Goal: Task Accomplishment & Management: Manage account settings

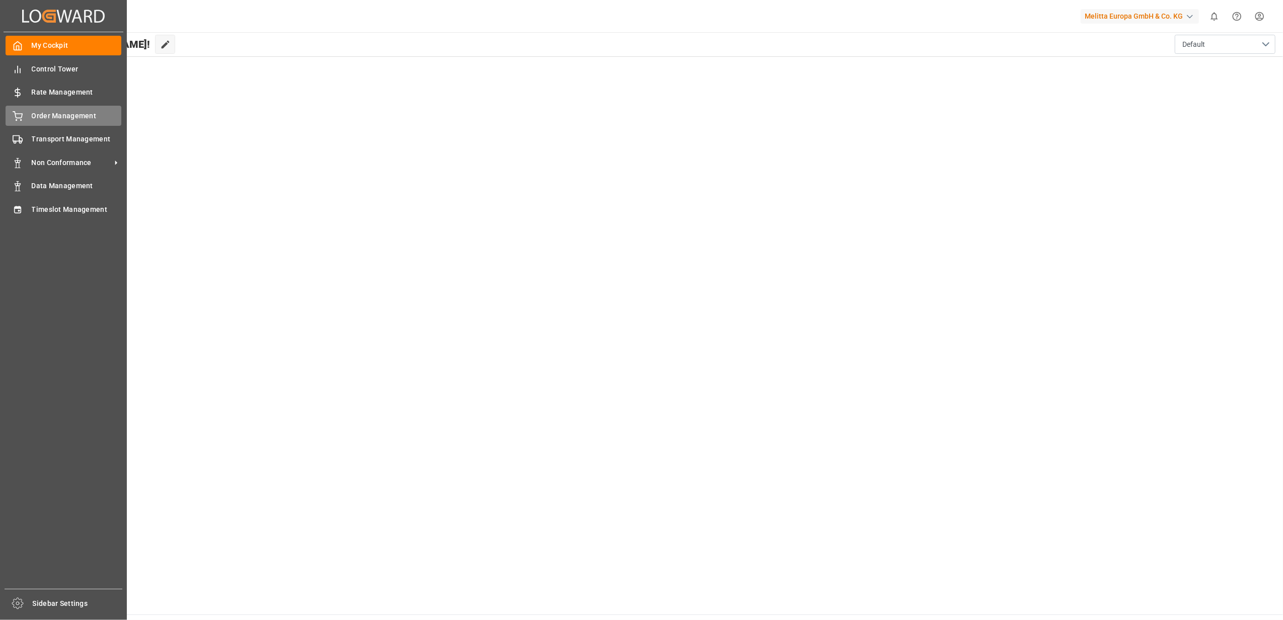
click at [72, 113] on span "Order Management" at bounding box center [77, 116] width 90 height 11
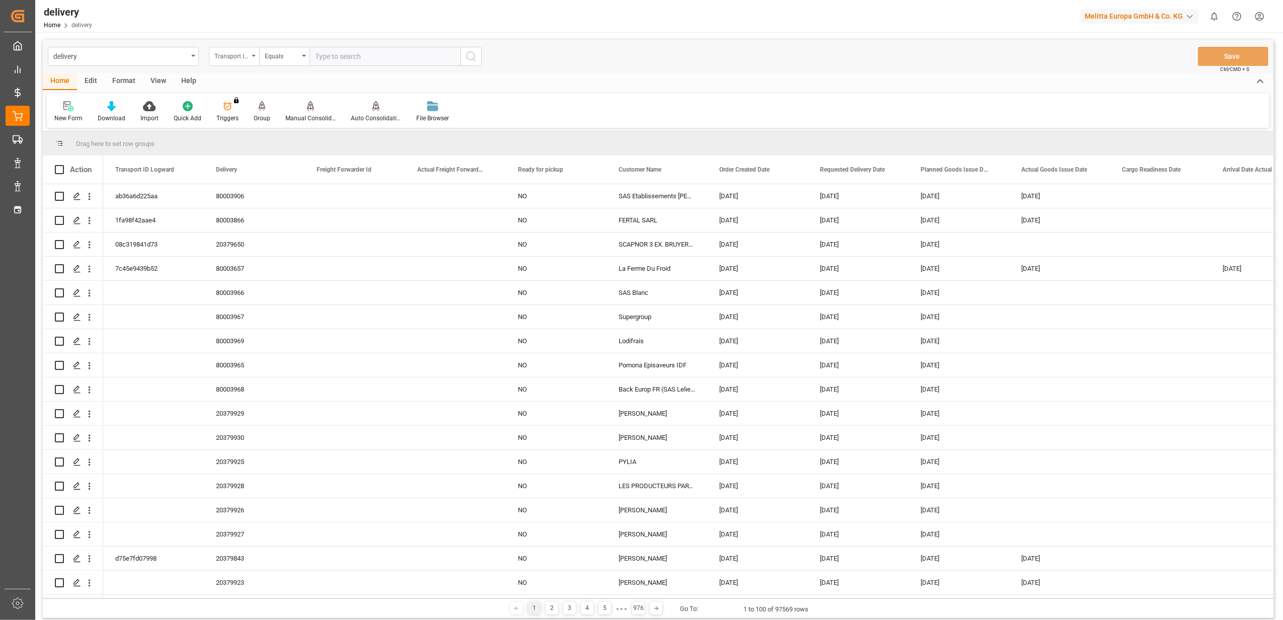
click at [255, 55] on icon "open menu" at bounding box center [254, 56] width 4 height 2
click at [244, 125] on div "Delivery" at bounding box center [284, 123] width 150 height 21
click at [361, 60] on input "text" at bounding box center [385, 56] width 151 height 19
paste input "20379553"
type input "20379553"
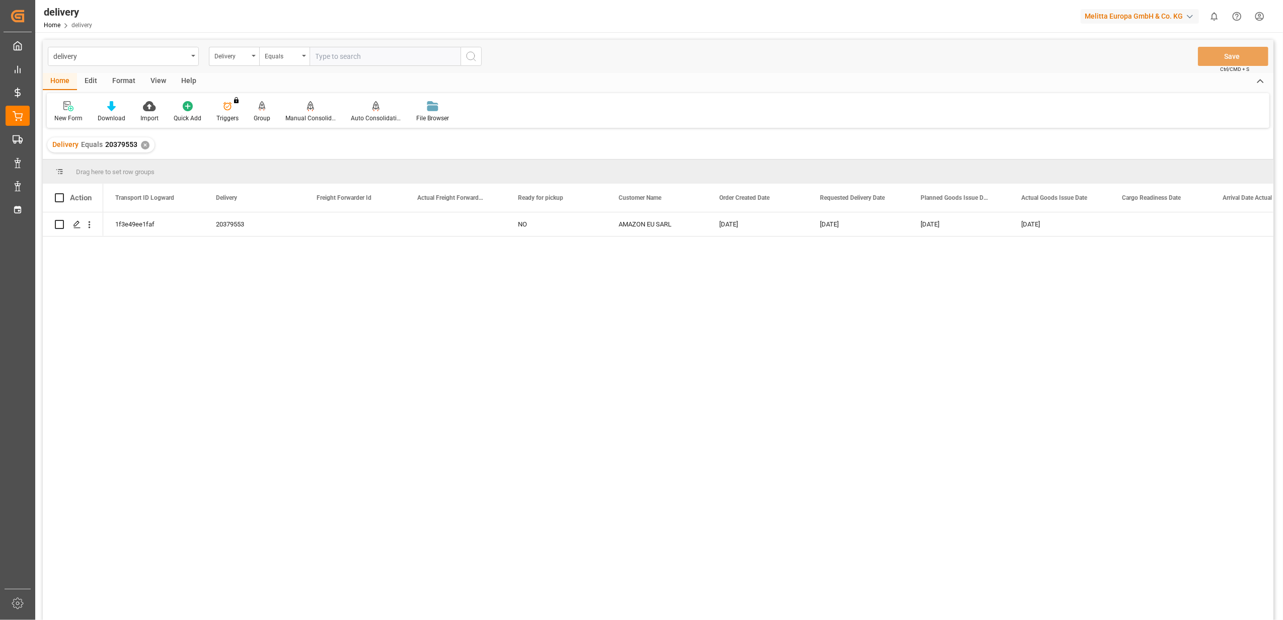
click at [147, 147] on div "Delivery Equals 20379553 ✕" at bounding box center [100, 144] width 107 height 15
drag, startPoint x: 146, startPoint y: 143, endPoint x: 274, endPoint y: 81, distance: 143.0
click at [148, 142] on div "Delivery Equals 20379553 ✕" at bounding box center [100, 144] width 107 height 15
click at [388, 56] on input "text" at bounding box center [385, 56] width 151 height 19
click at [145, 144] on div "✕" at bounding box center [145, 145] width 9 height 9
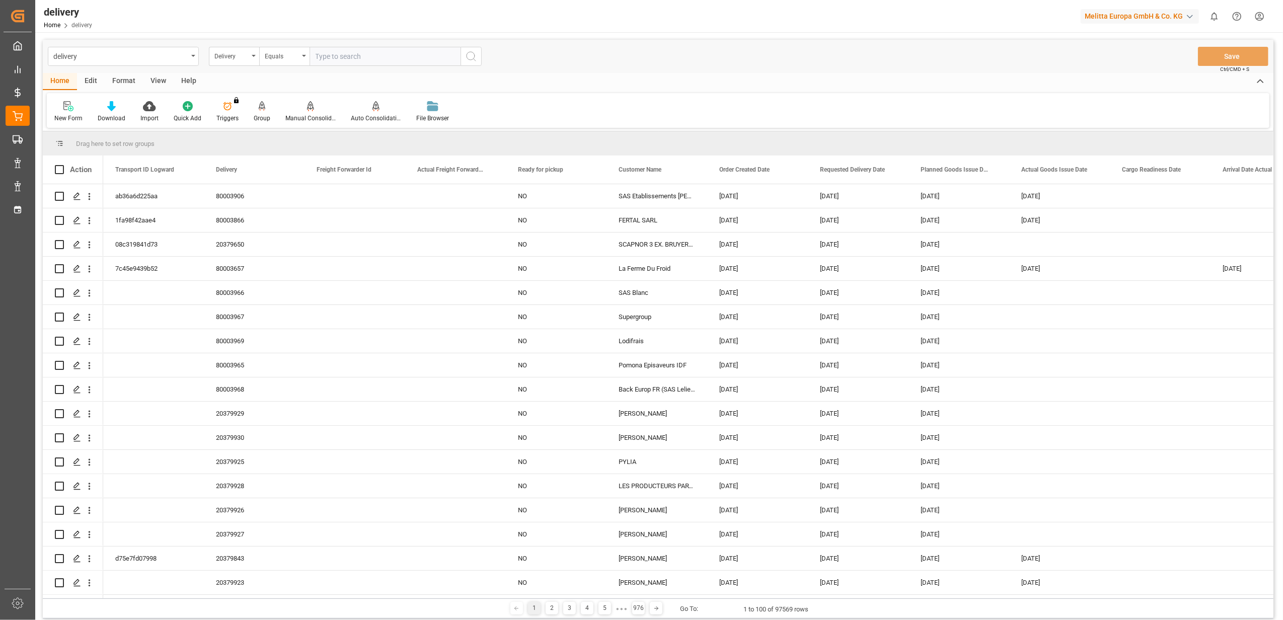
click at [335, 55] on input "text" at bounding box center [385, 56] width 151 height 19
paste input "20378950"
type input "20378950"
click at [470, 56] on icon "search button" at bounding box center [471, 56] width 12 height 12
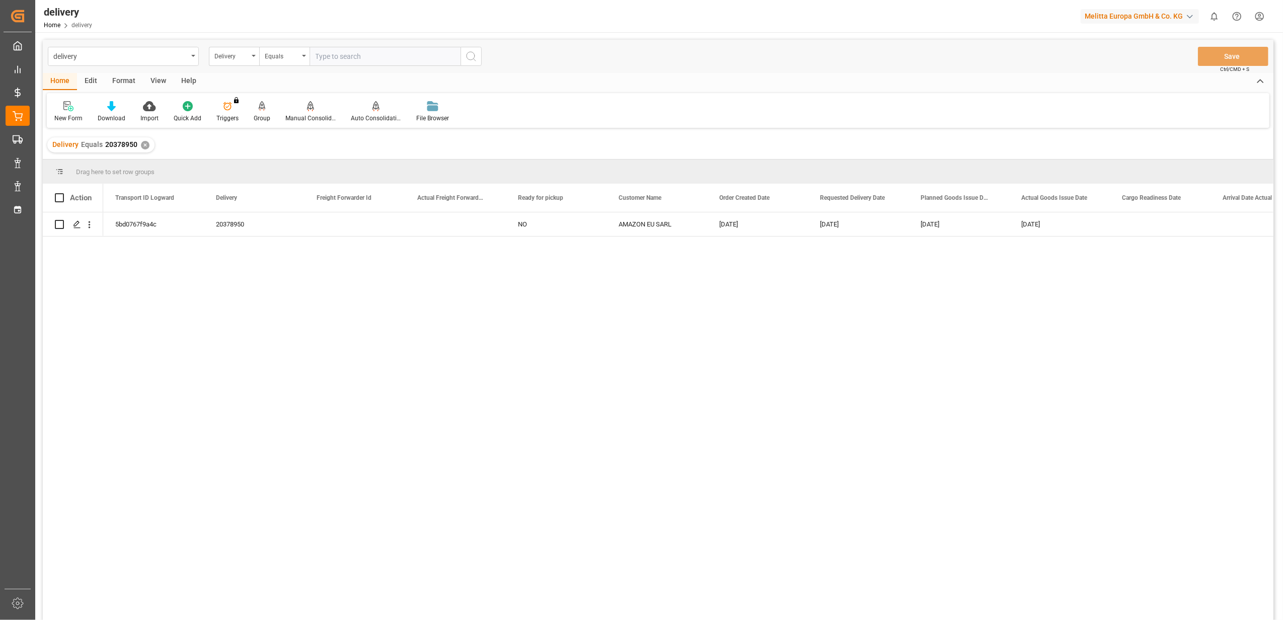
click at [144, 147] on div "✕" at bounding box center [145, 145] width 9 height 9
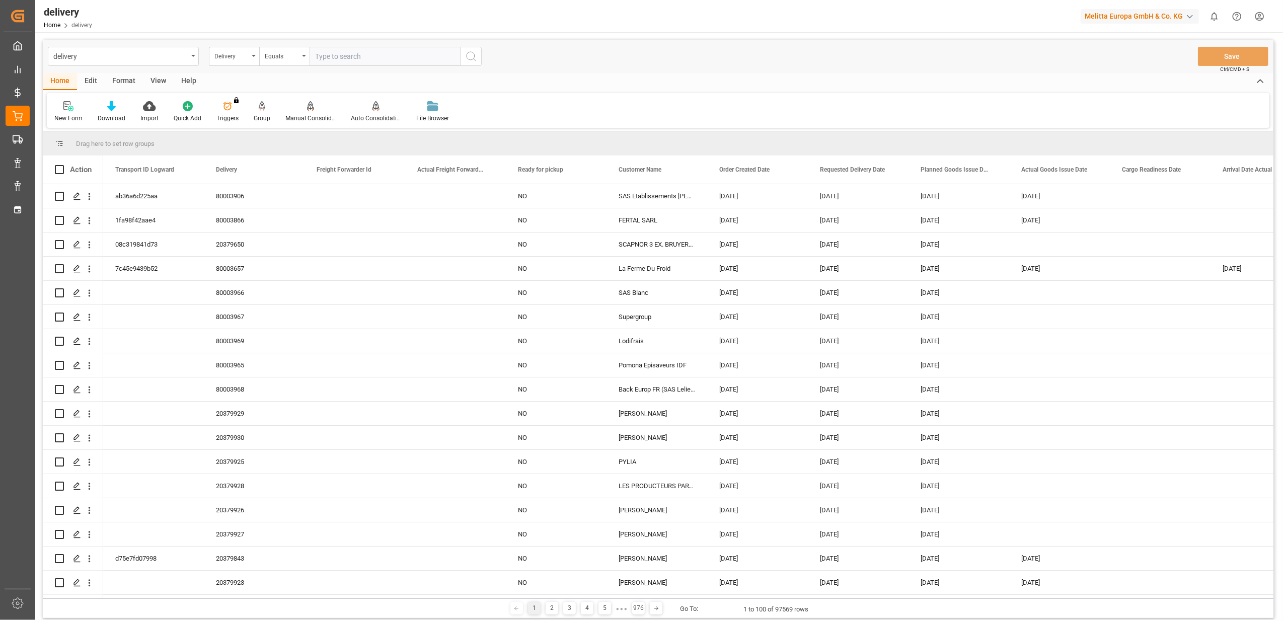
click at [395, 57] on input "text" at bounding box center [385, 56] width 151 height 19
paste input "20379642"
type input "20379642"
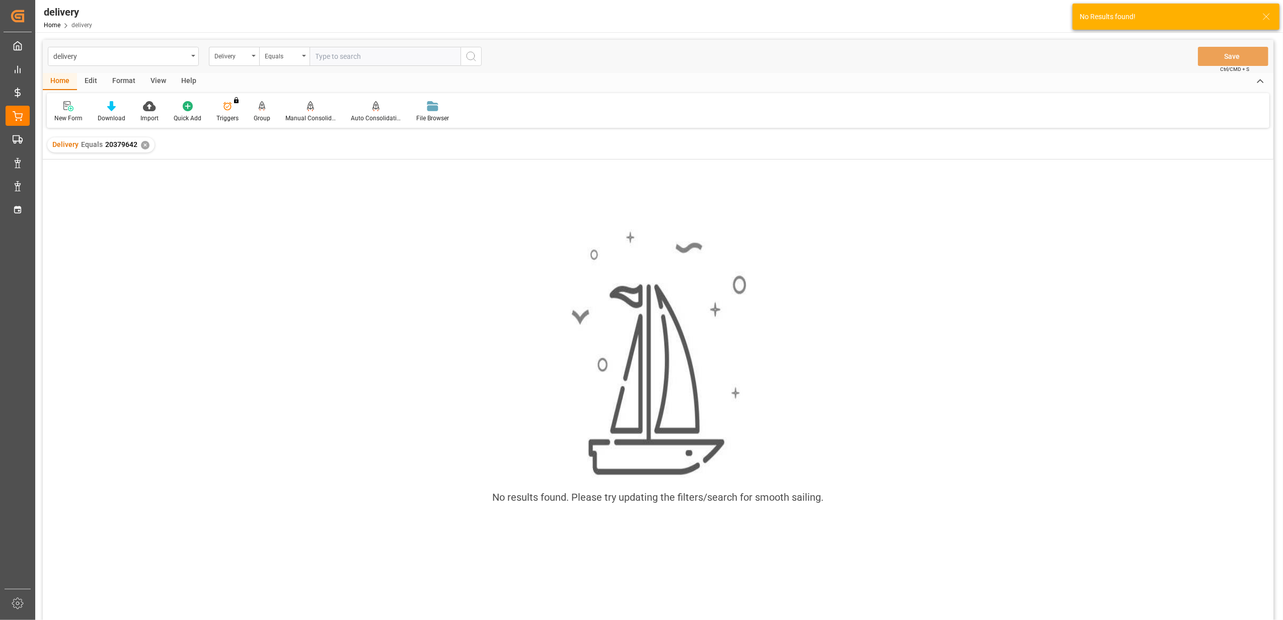
click at [143, 147] on div "✕" at bounding box center [145, 145] width 9 height 9
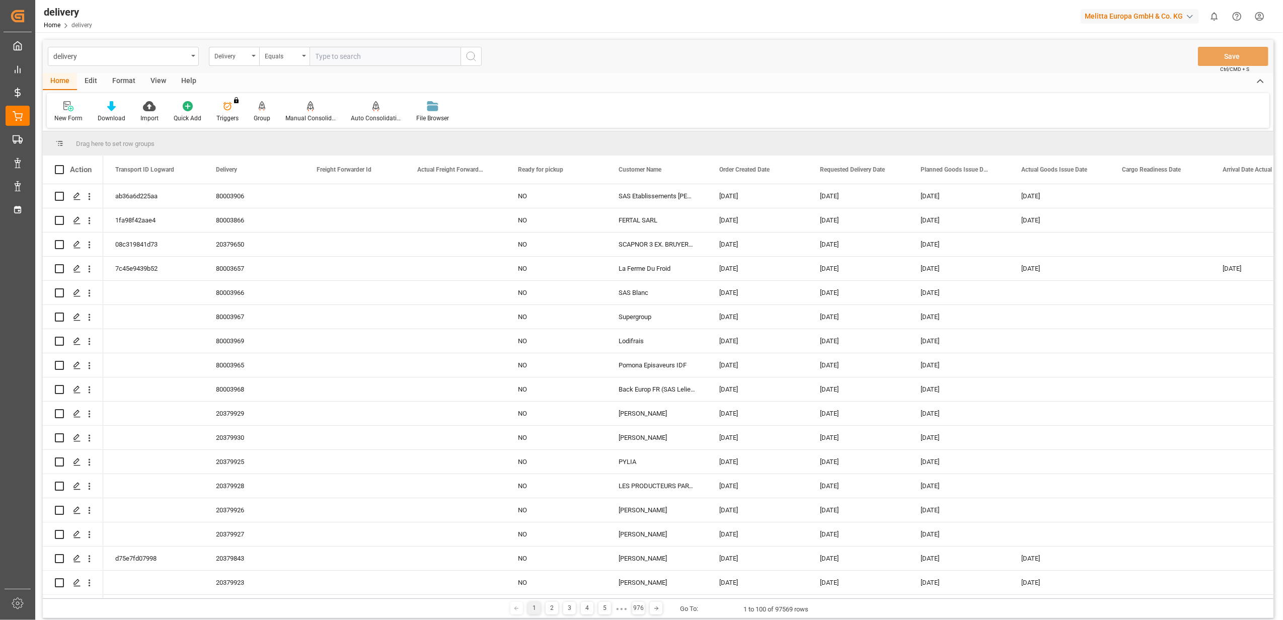
click at [320, 55] on input "text" at bounding box center [385, 56] width 151 height 19
type input "20379480"
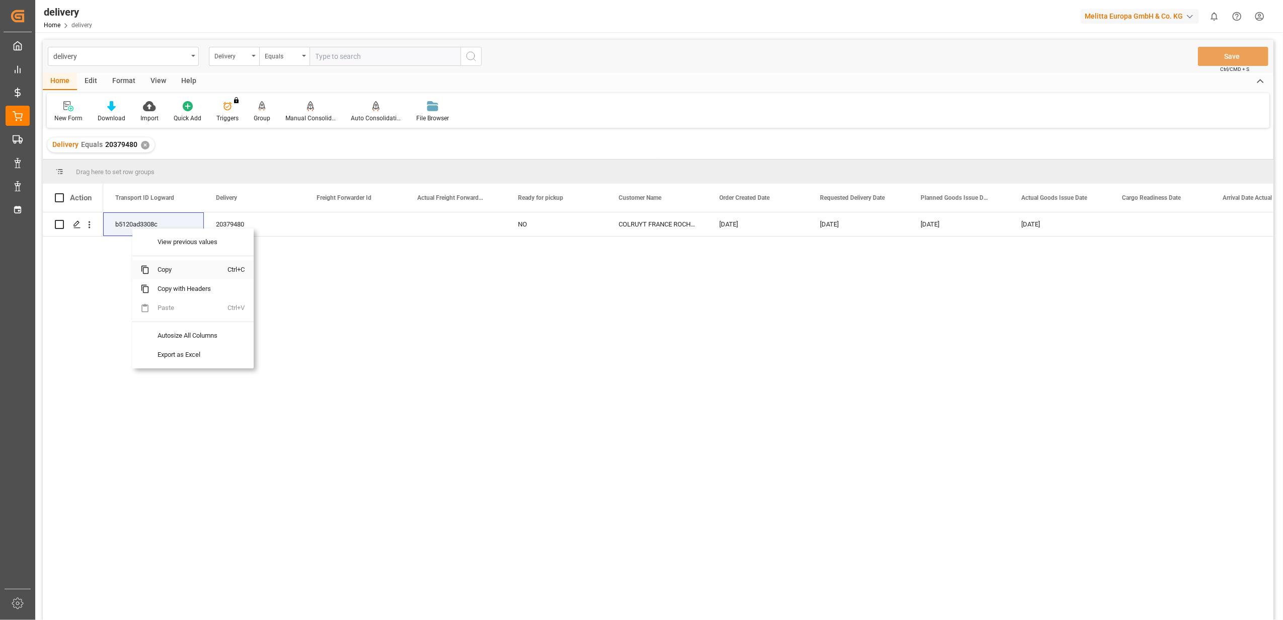
click at [173, 274] on span "Copy" at bounding box center [189, 269] width 79 height 19
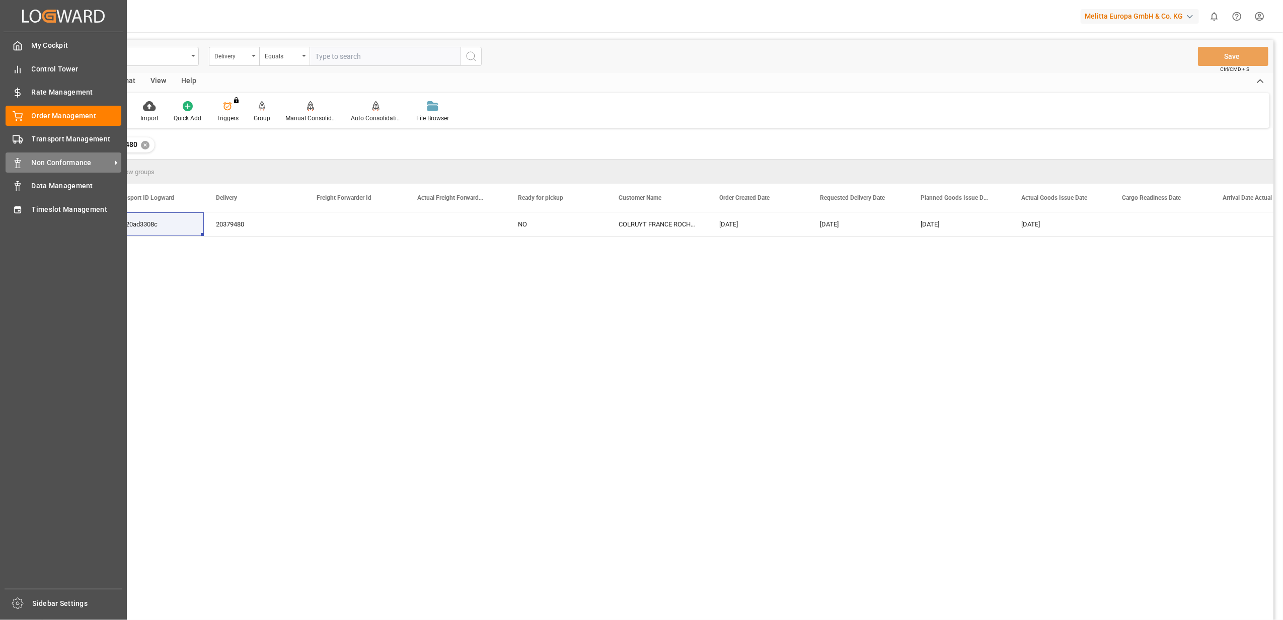
click at [71, 162] on span "Non Conformance" at bounding box center [72, 163] width 80 height 11
click at [72, 162] on span "Non Conformance" at bounding box center [72, 163] width 80 height 11
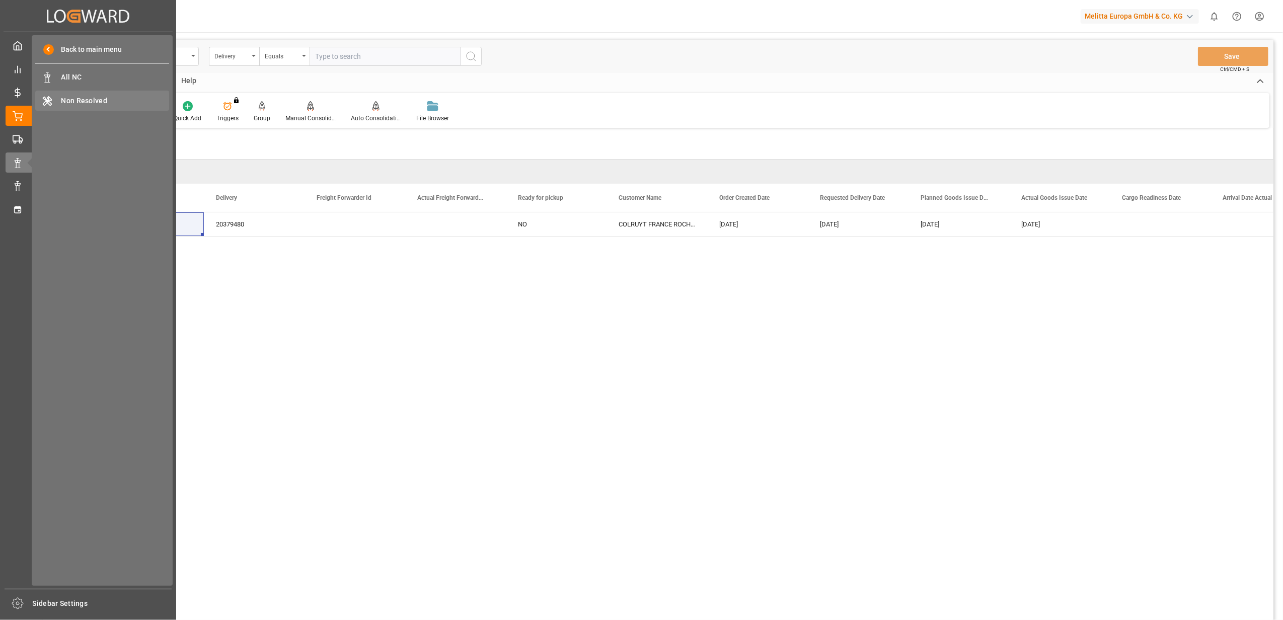
click at [83, 102] on span "Non Resolved" at bounding box center [115, 101] width 108 height 11
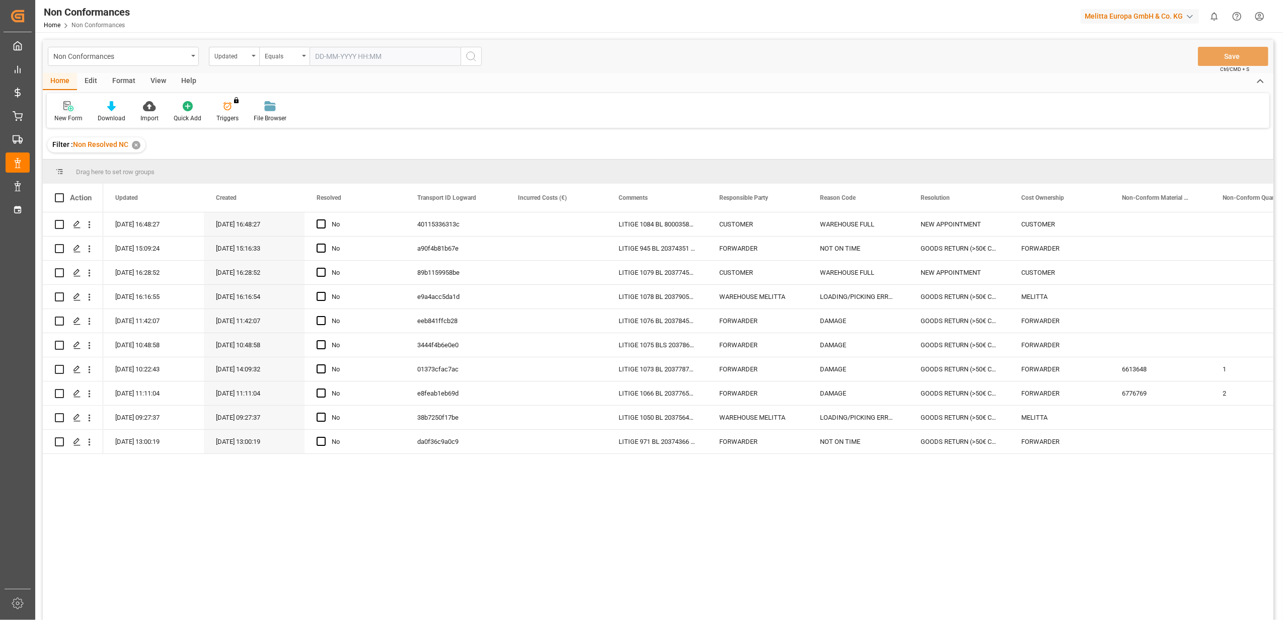
click at [68, 105] on icon at bounding box center [68, 106] width 10 height 10
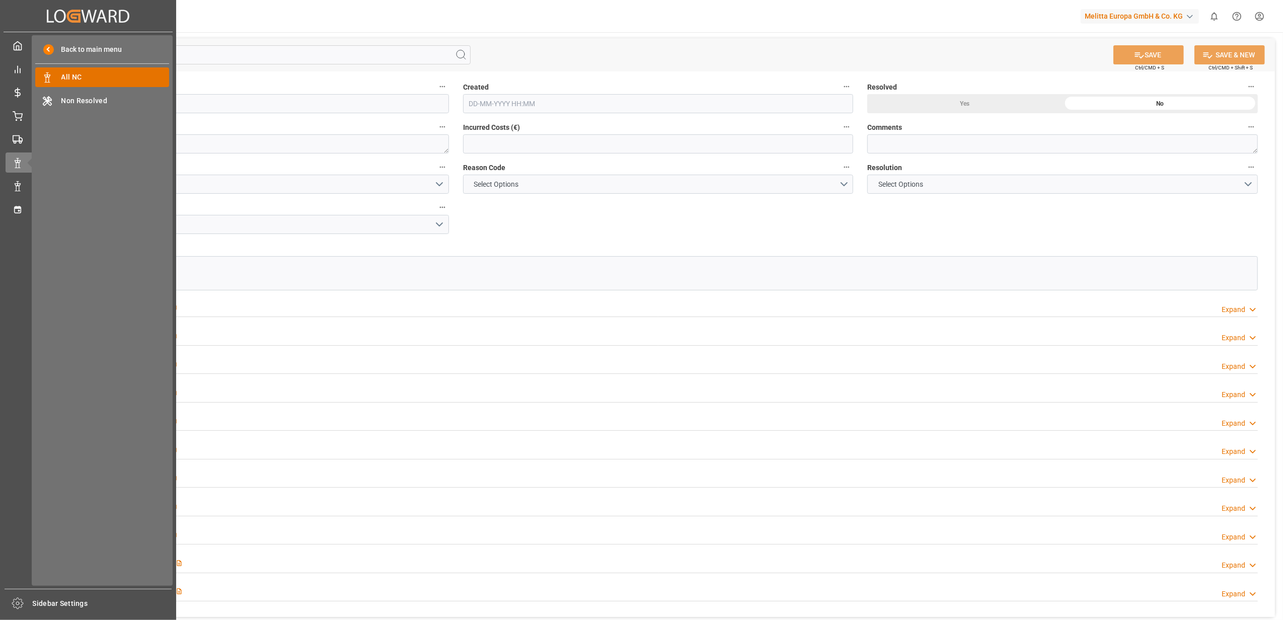
click at [75, 81] on span "All NC" at bounding box center [115, 77] width 108 height 11
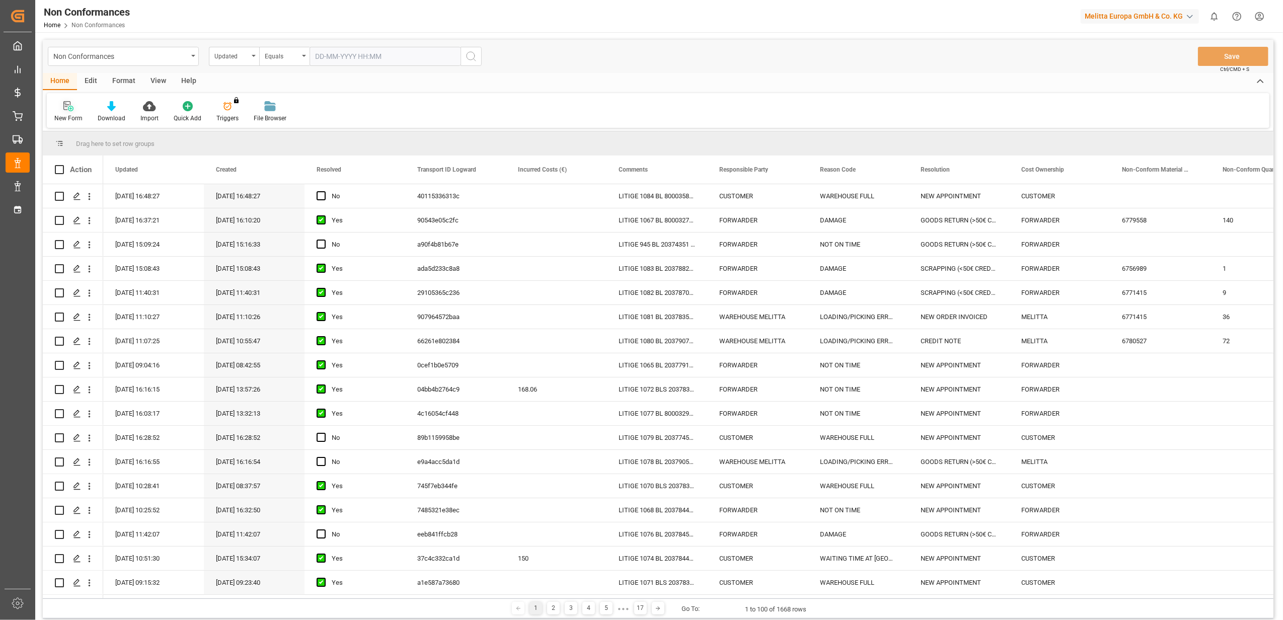
click at [73, 101] on icon at bounding box center [68, 106] width 10 height 10
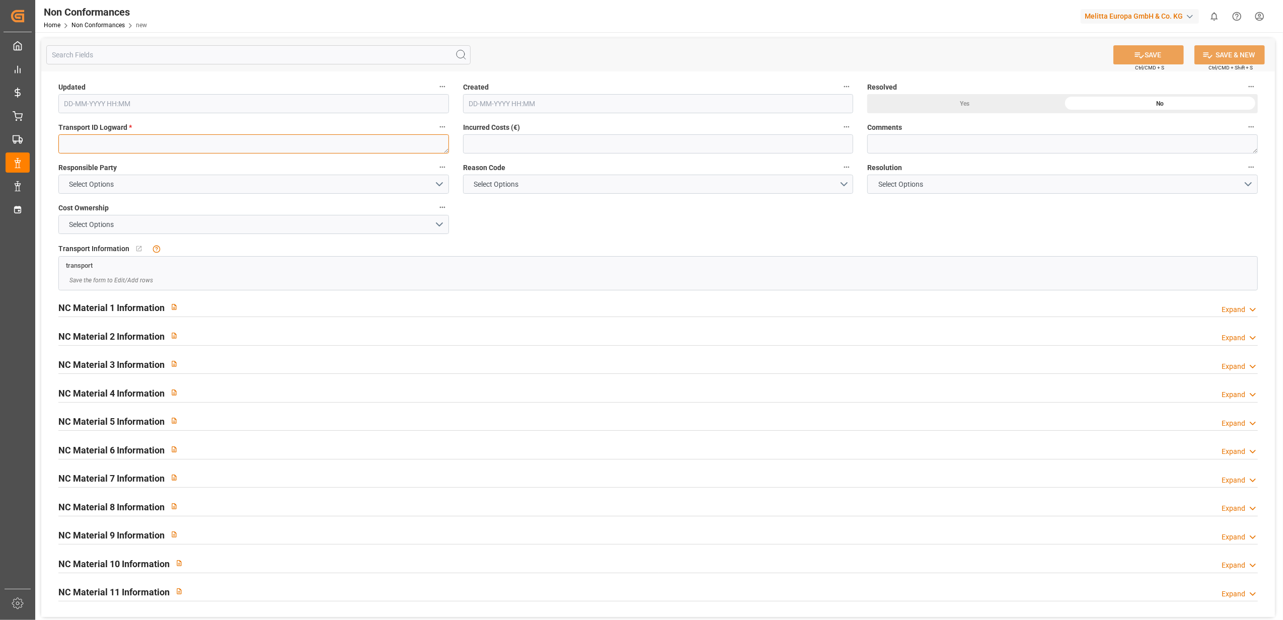
drag, startPoint x: 321, startPoint y: 145, endPoint x: 316, endPoint y: 135, distance: 11.3
click at [319, 139] on textarea at bounding box center [253, 143] width 391 height 19
paste textarea "b5120ad3308c"
type textarea "b5120ad3308c"
click at [441, 182] on button "Select Options" at bounding box center [253, 184] width 391 height 19
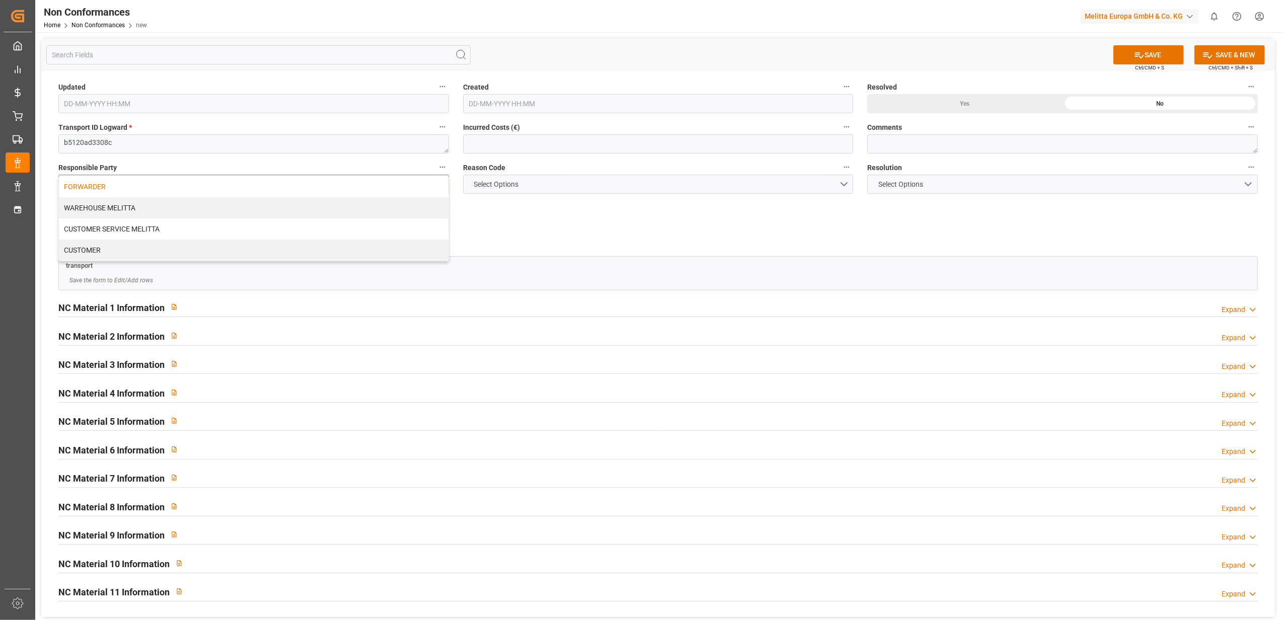
click at [301, 179] on div "FORWARDER" at bounding box center [254, 186] width 390 height 21
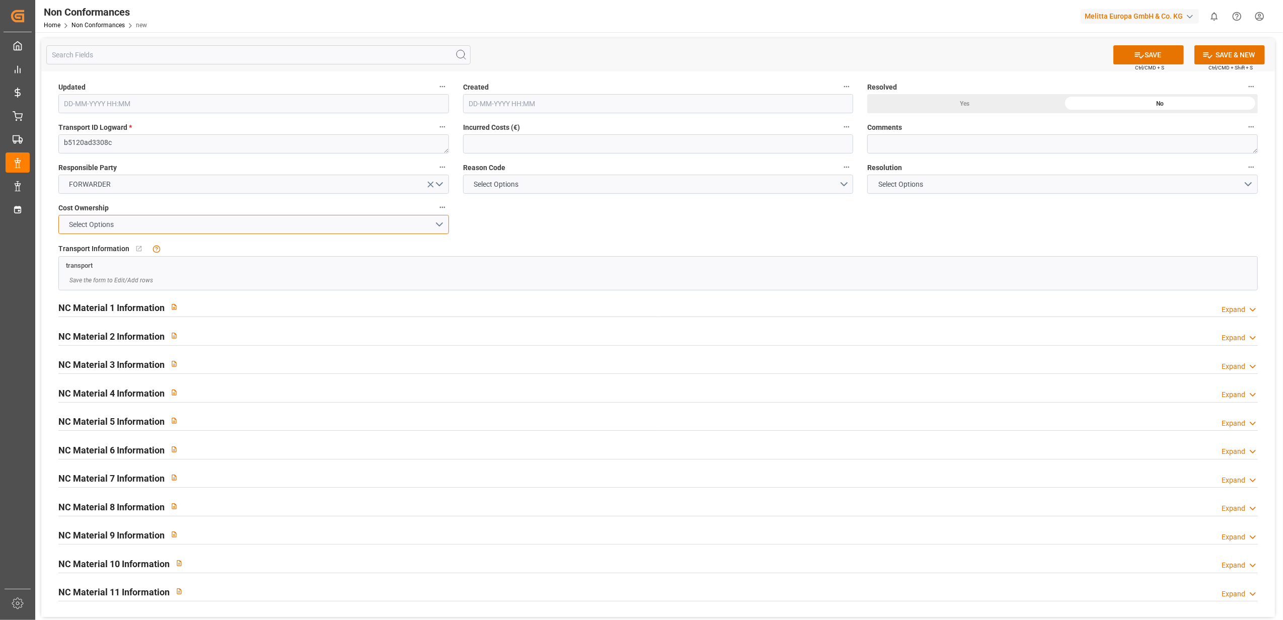
click at [438, 226] on button "Select Options" at bounding box center [253, 224] width 391 height 19
click at [337, 234] on div "FORWARDER" at bounding box center [254, 226] width 390 height 21
click at [842, 182] on button "Select Options" at bounding box center [658, 184] width 391 height 19
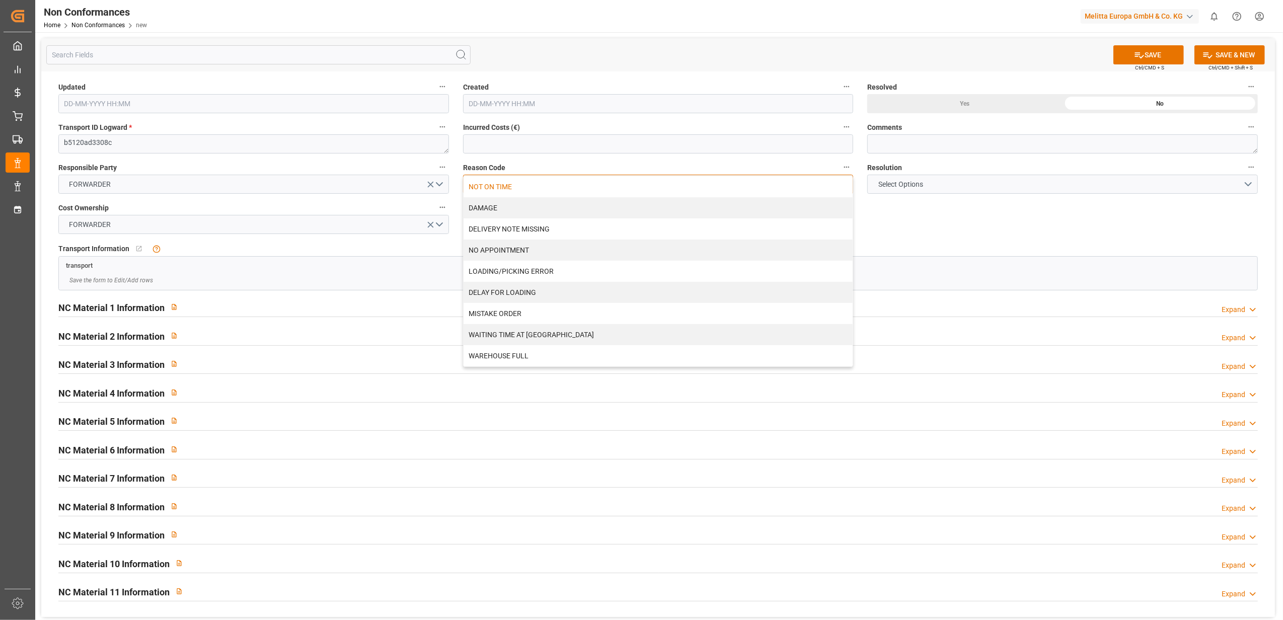
click at [814, 188] on div "NOT ON TIME" at bounding box center [659, 186] width 390 height 21
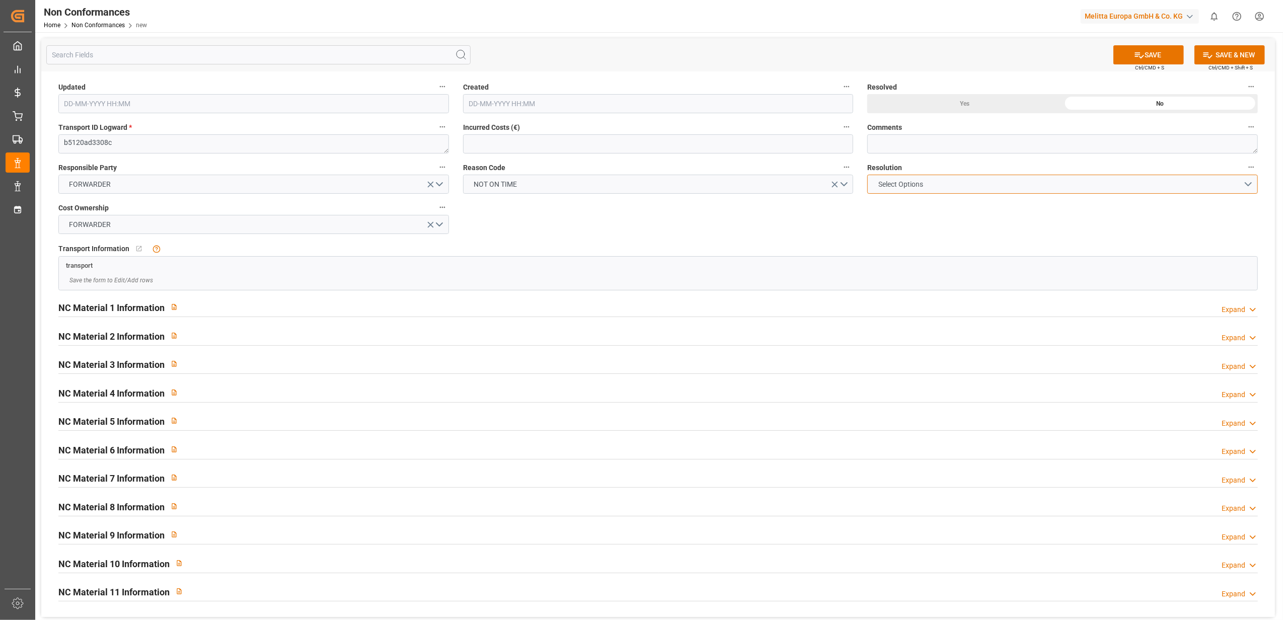
click at [1249, 184] on button "Select Options" at bounding box center [1062, 184] width 391 height 19
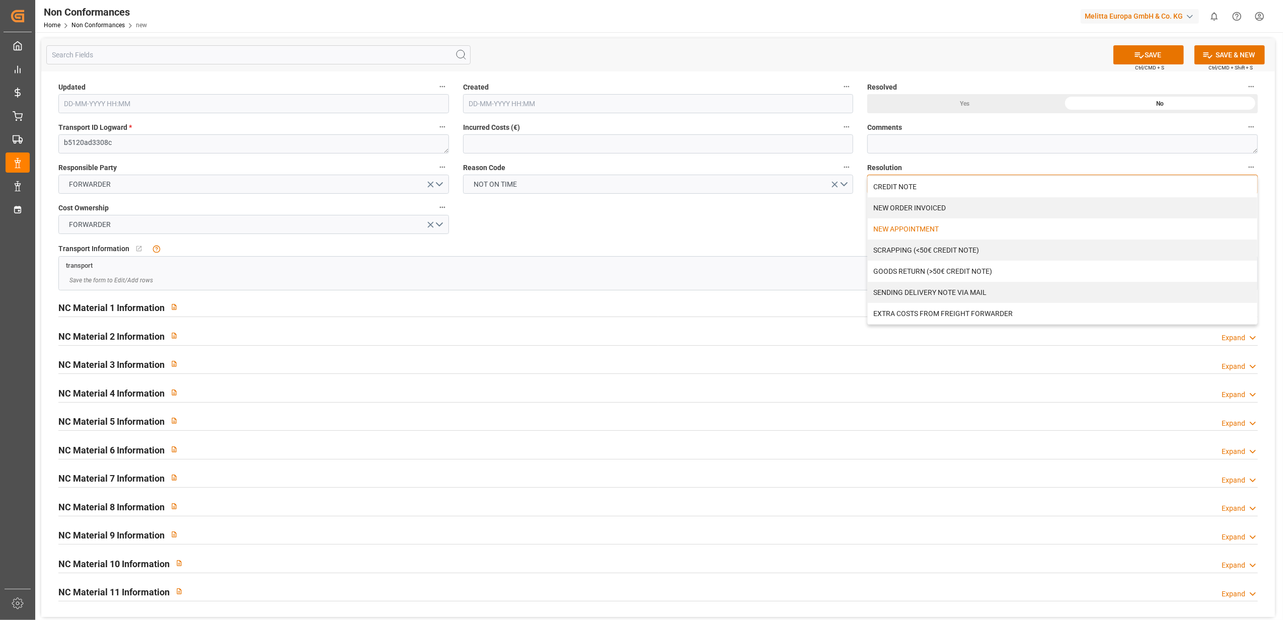
click at [904, 231] on div "NEW APPOINTMENT" at bounding box center [1063, 228] width 390 height 21
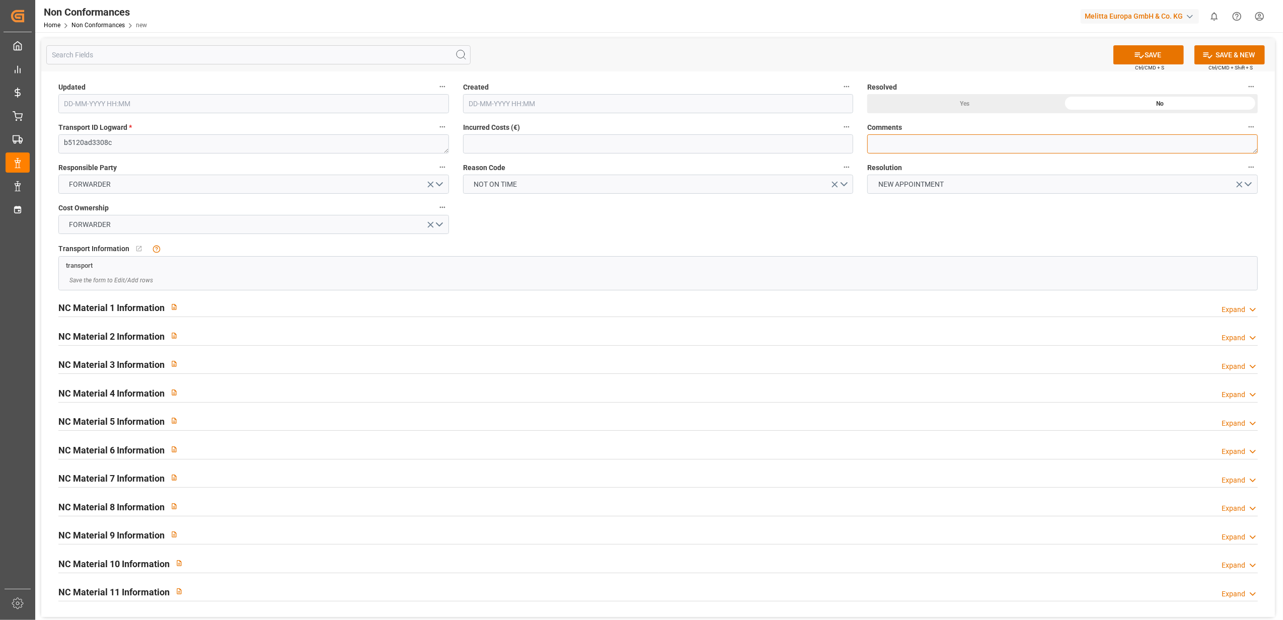
click at [900, 143] on textarea at bounding box center [1062, 143] width 391 height 19
type textarea "LITIGE 1085 BL 20379480 Refusé suite retard au rdv du 7/10 à 8h /// Nouveau rdv…"
click at [1169, 54] on button "SAVE" at bounding box center [1149, 54] width 70 height 19
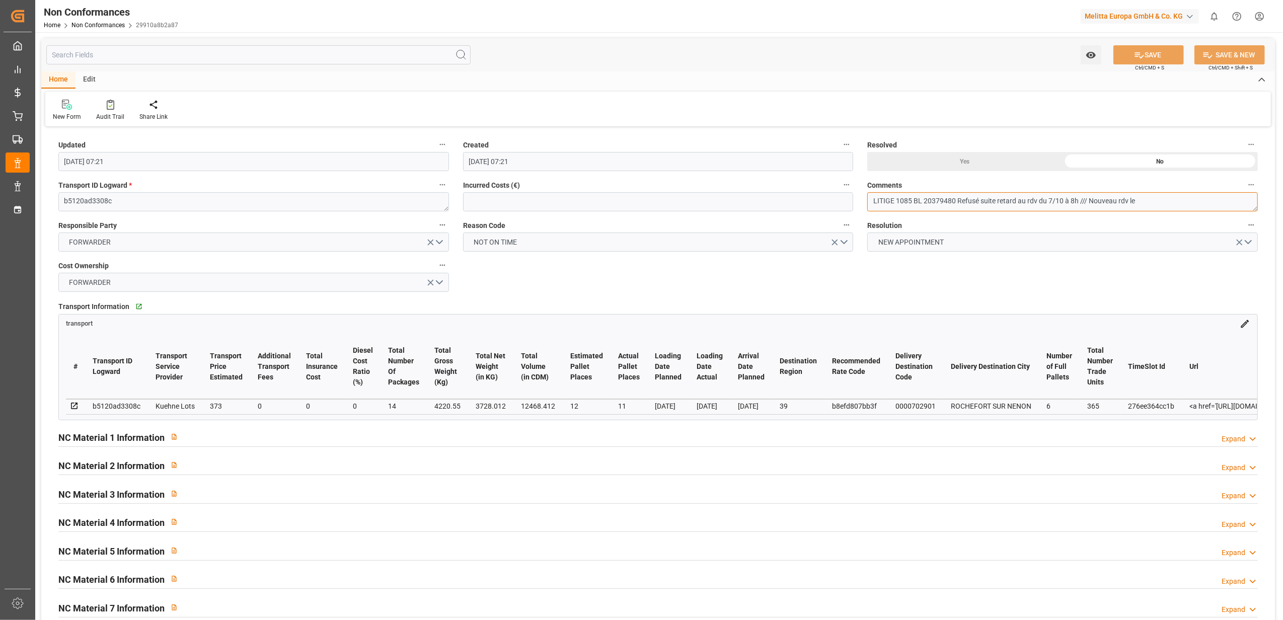
click at [1054, 201] on textarea "LITIGE 1085 BL 20379480 Refusé suite retard au rdv du 7/10 à 8h /// Nouveau rdv…" at bounding box center [1062, 201] width 391 height 19
type textarea "LITIGE 1085 BL 20379480 Refusé suite retard au rdv du 6/10 à 8h /// Nouveau rdv…"
click at [1182, 53] on button "SAVE" at bounding box center [1149, 54] width 70 height 19
click at [1169, 200] on textarea "LITIGE 1085 BL 20379480 Refusé suite retard au rdv du 6/10 à 8h /// Nouveau rdv…" at bounding box center [1062, 201] width 391 height 19
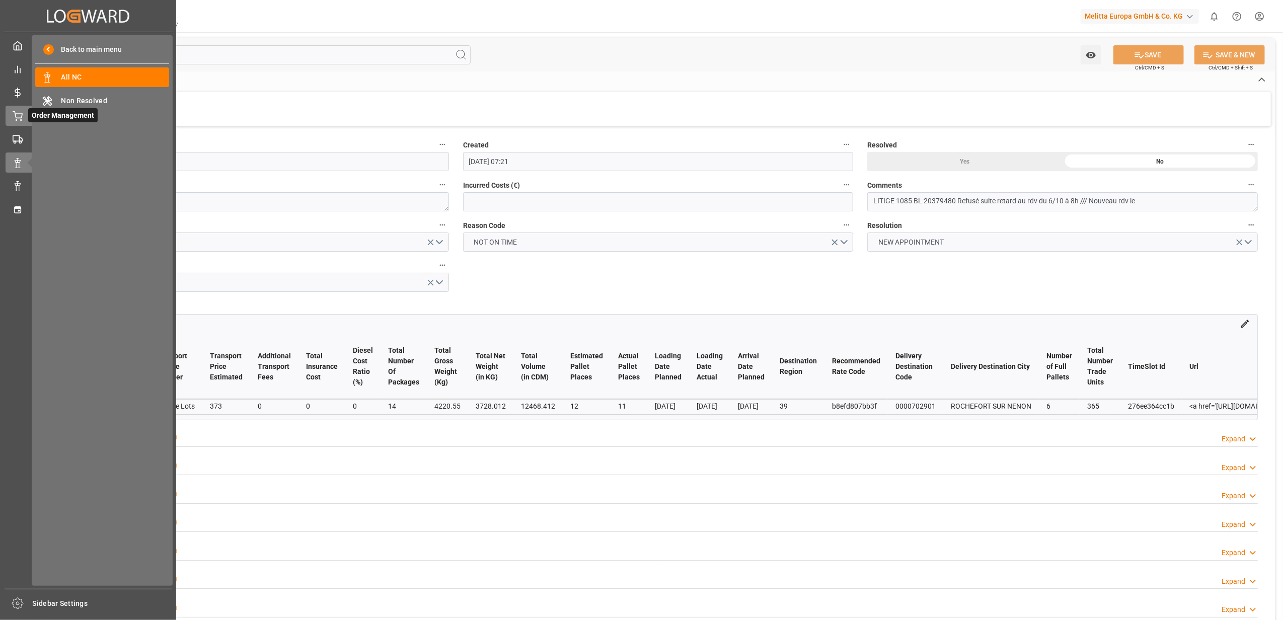
click at [17, 114] on icon at bounding box center [18, 116] width 10 height 10
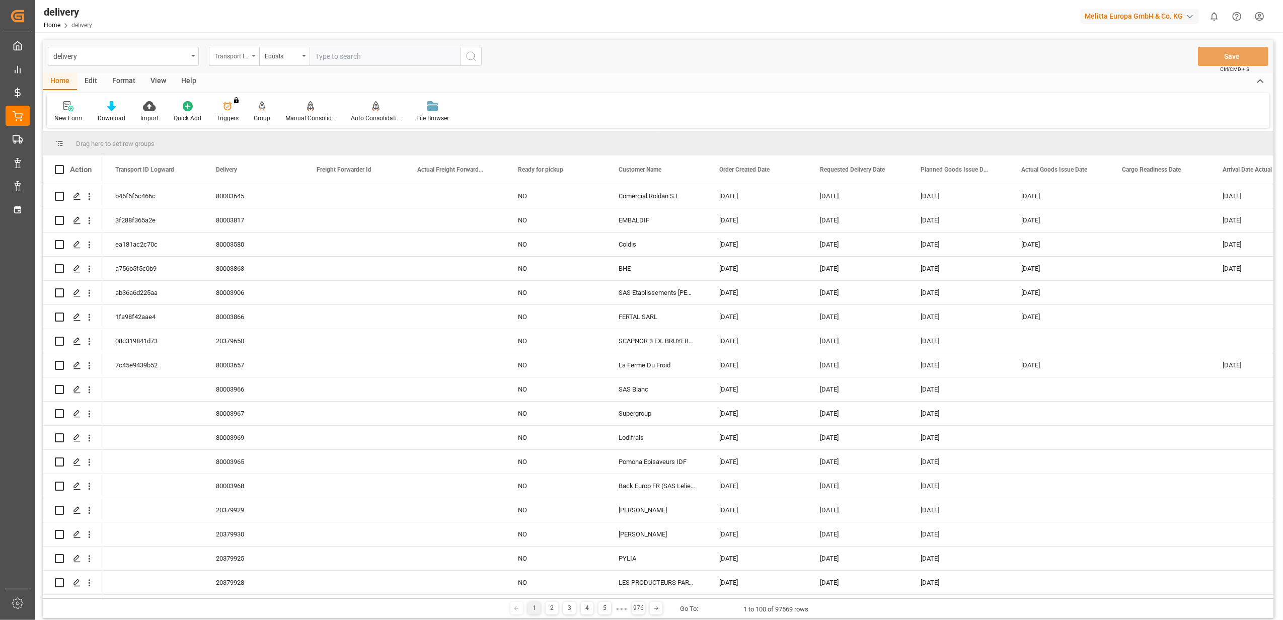
click at [252, 57] on div "Transport ID Logward" at bounding box center [234, 56] width 50 height 19
click at [228, 126] on div "Delivery" at bounding box center [284, 123] width 150 height 21
click at [355, 62] on input "text" at bounding box center [385, 56] width 151 height 19
type input "20379338"
click at [468, 59] on circle "search button" at bounding box center [471, 56] width 8 height 8
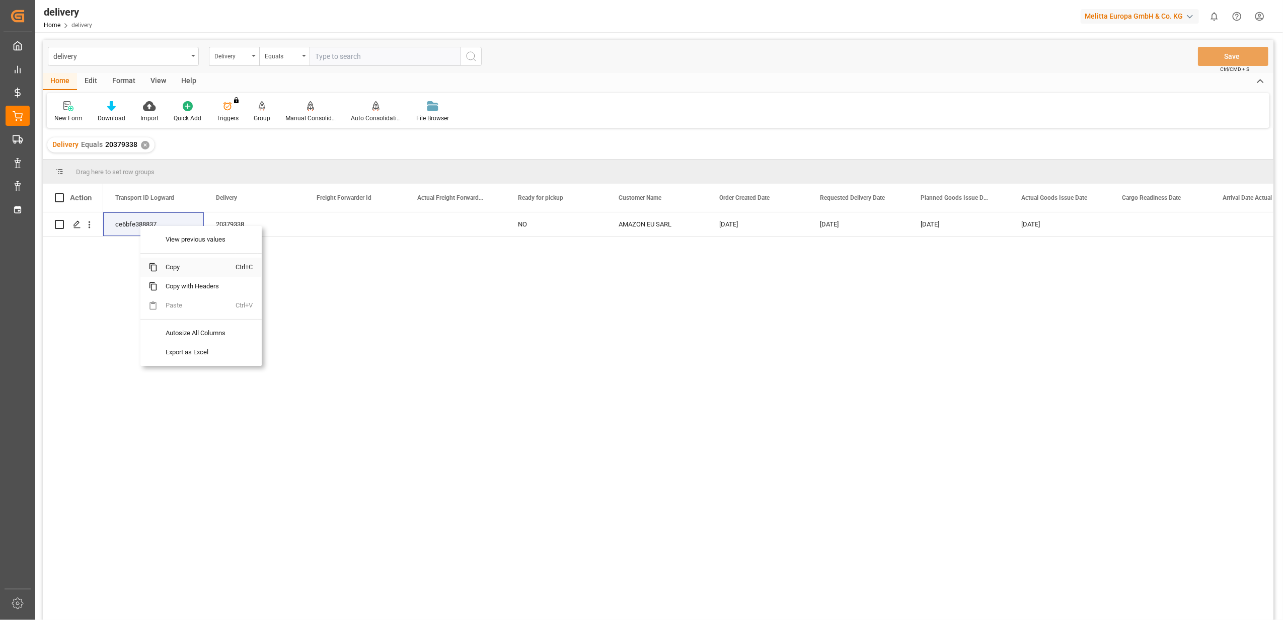
click at [178, 266] on span "Copy" at bounding box center [197, 267] width 79 height 19
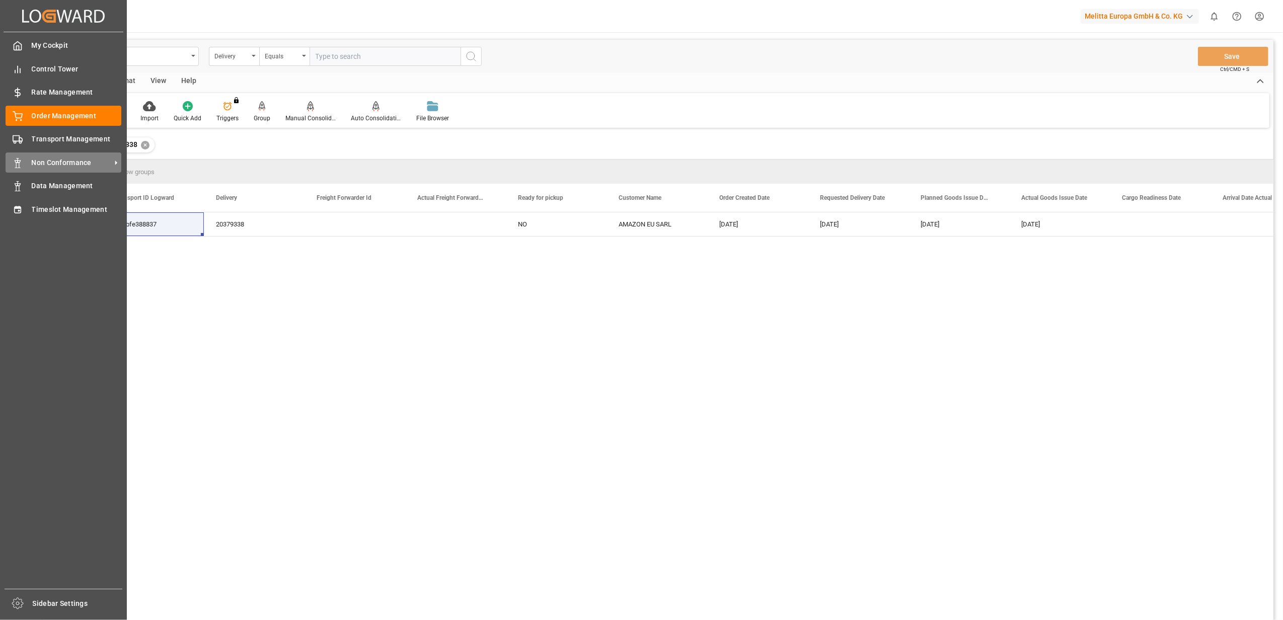
click at [38, 160] on span "Non Conformance" at bounding box center [72, 163] width 80 height 11
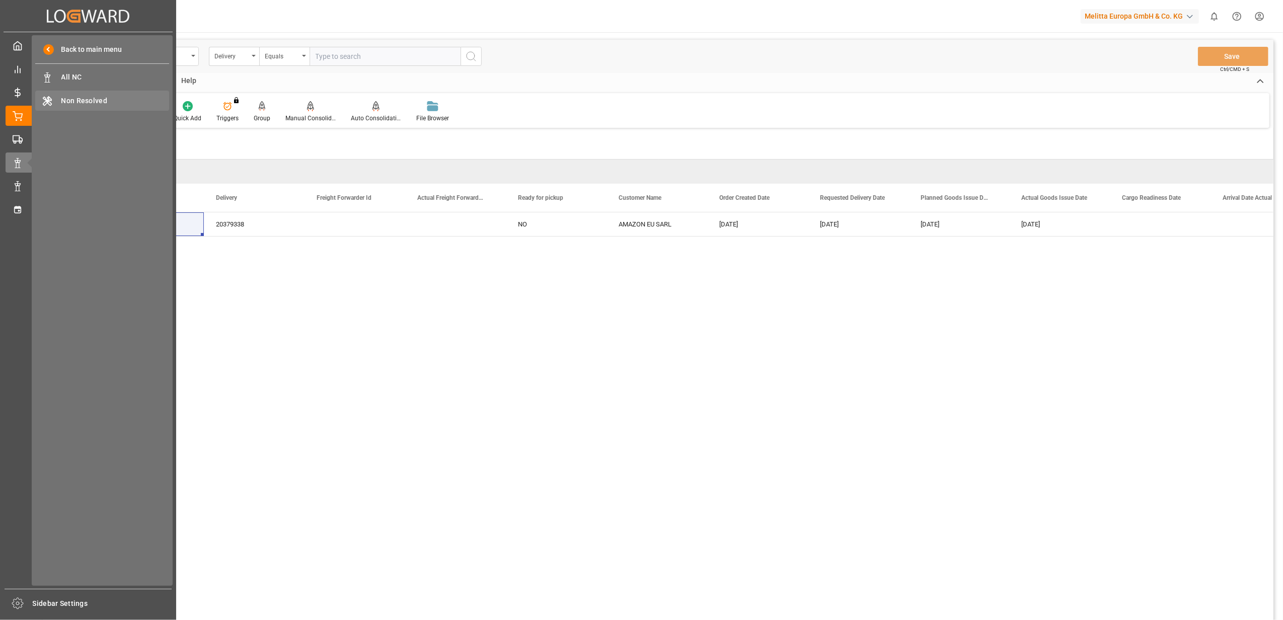
click at [75, 96] on span "Non Resolved" at bounding box center [115, 101] width 108 height 11
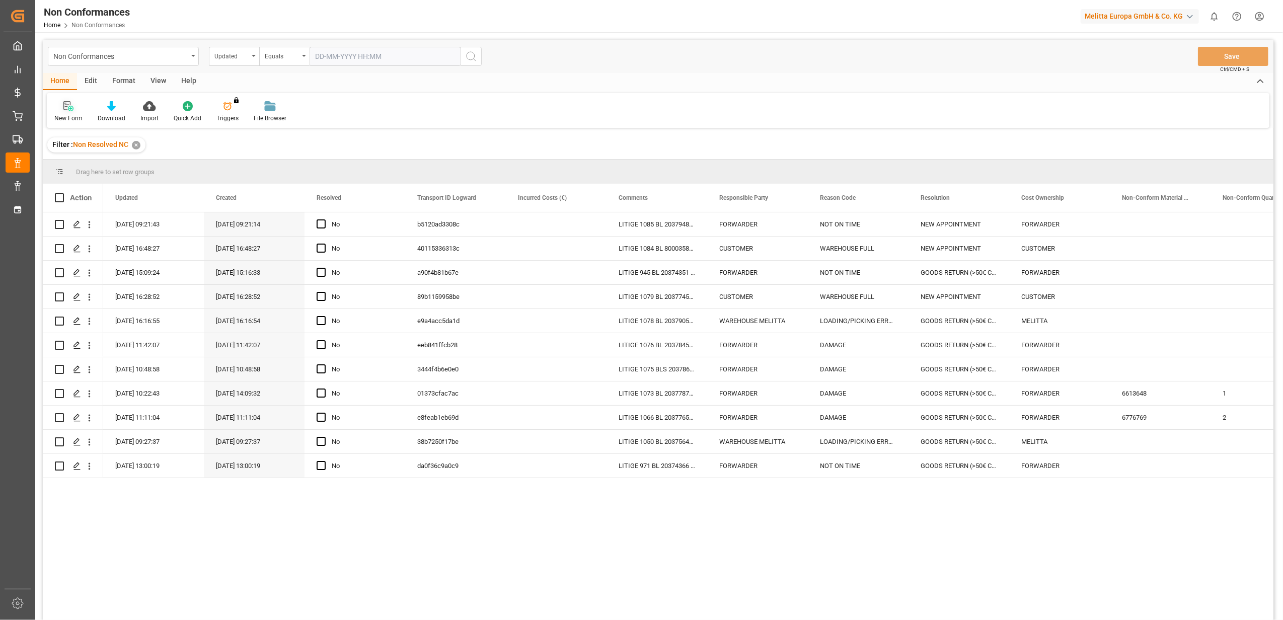
click at [62, 103] on div at bounding box center [68, 106] width 28 height 11
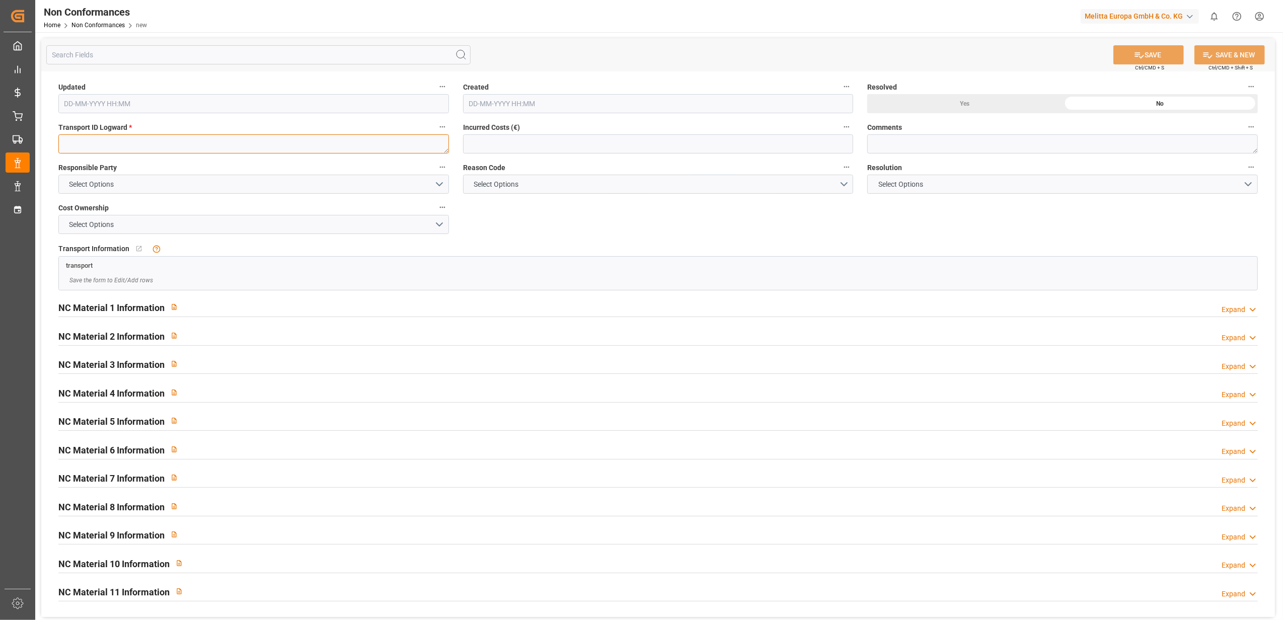
drag, startPoint x: 87, startPoint y: 143, endPoint x: 96, endPoint y: 141, distance: 9.3
click at [87, 143] on textarea at bounding box center [253, 143] width 391 height 19
paste textarea "ce6bfe388837"
type textarea "ce6bfe388837"
click at [439, 178] on button "Select Options" at bounding box center [253, 184] width 391 height 19
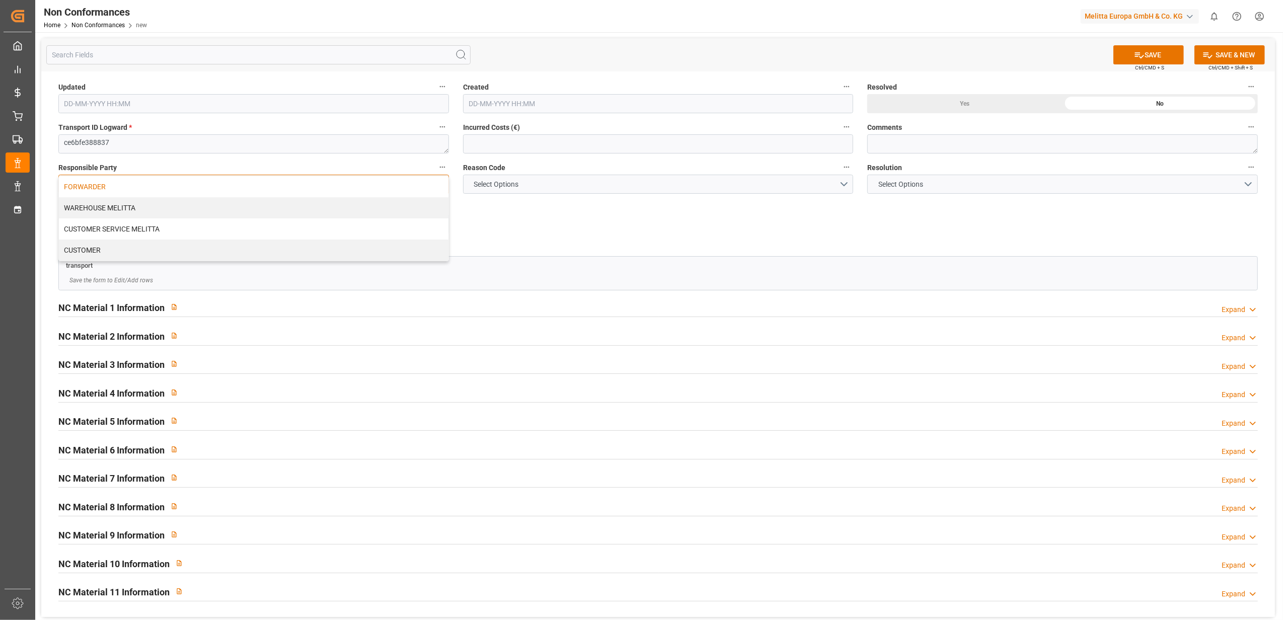
click at [396, 190] on div "FORWARDER" at bounding box center [254, 186] width 390 height 21
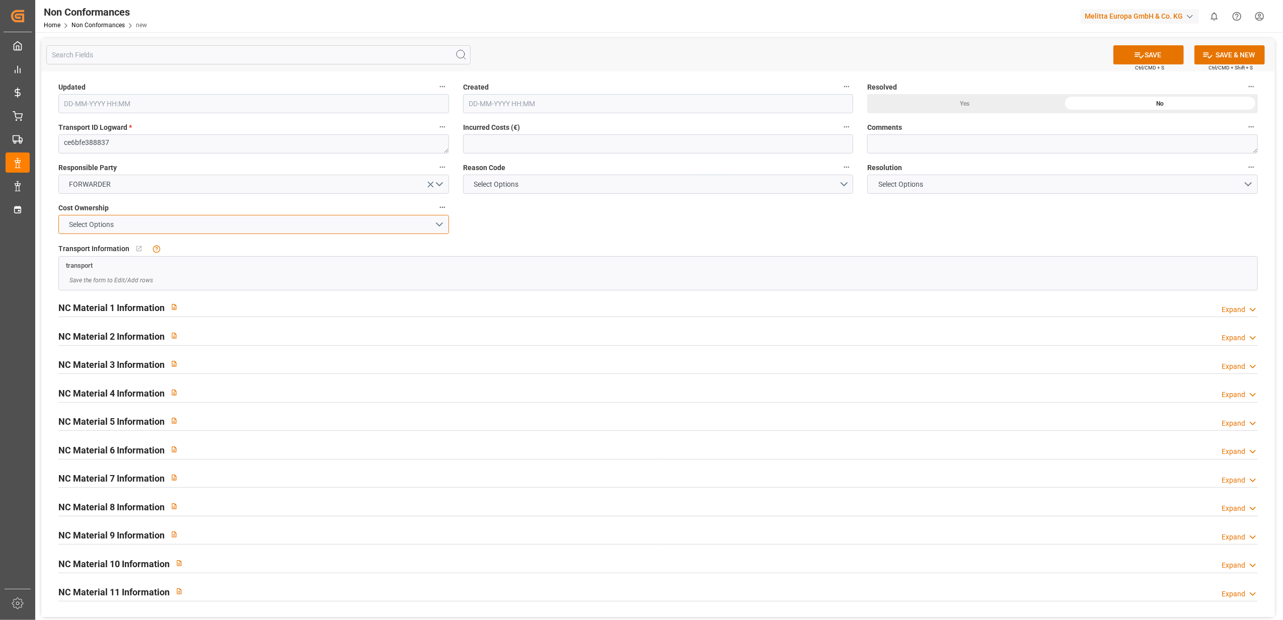
click at [438, 228] on button "Select Options" at bounding box center [253, 224] width 391 height 19
click at [424, 233] on div "FORWARDER" at bounding box center [254, 226] width 390 height 21
click at [840, 184] on button "Select Options" at bounding box center [658, 184] width 391 height 19
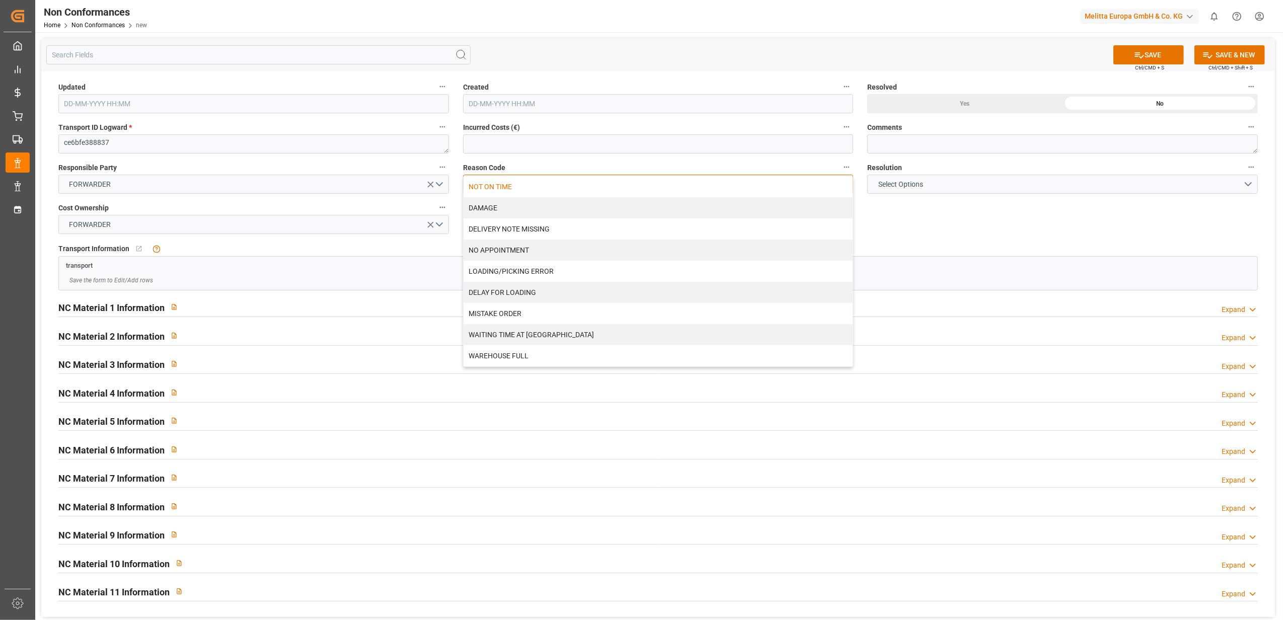
click at [657, 186] on div "NOT ON TIME" at bounding box center [659, 186] width 390 height 21
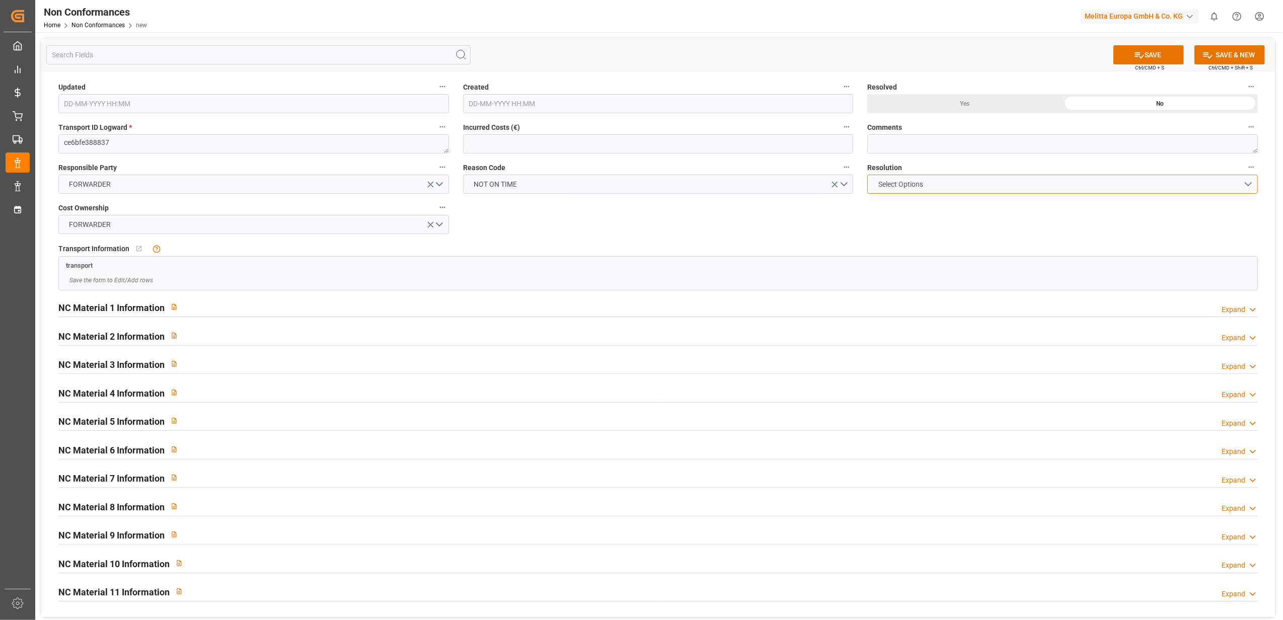
click at [1247, 180] on button "Select Options" at bounding box center [1062, 184] width 391 height 19
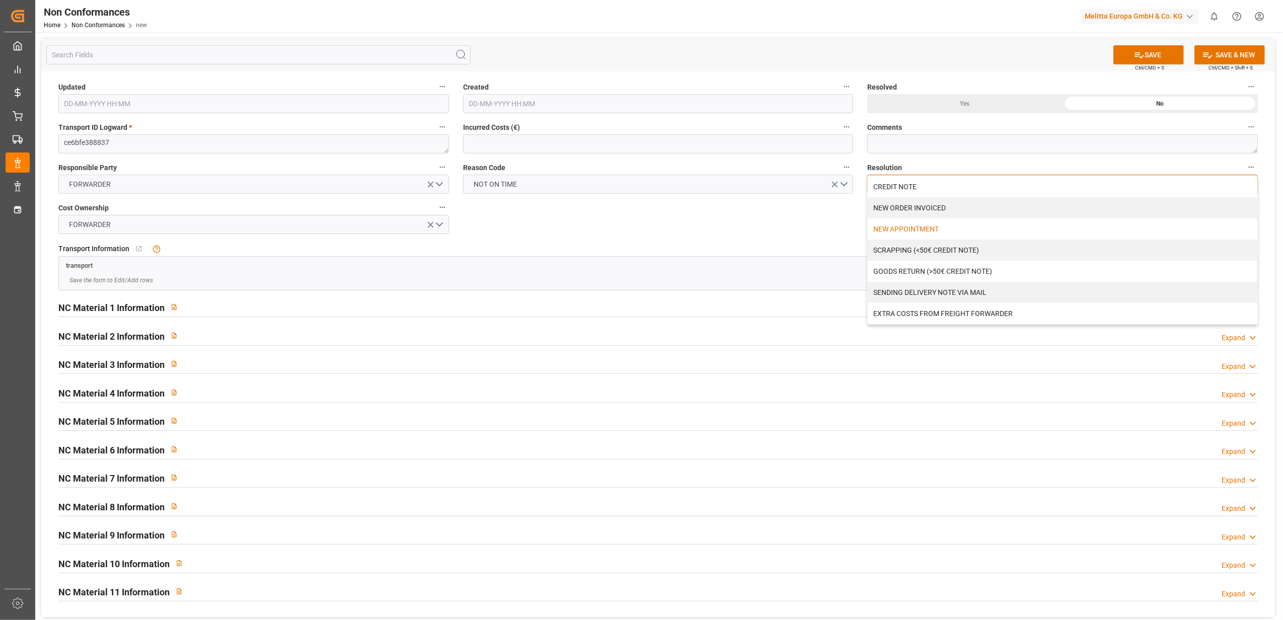
click at [980, 234] on div "NEW APPOINTMENT" at bounding box center [1063, 228] width 390 height 21
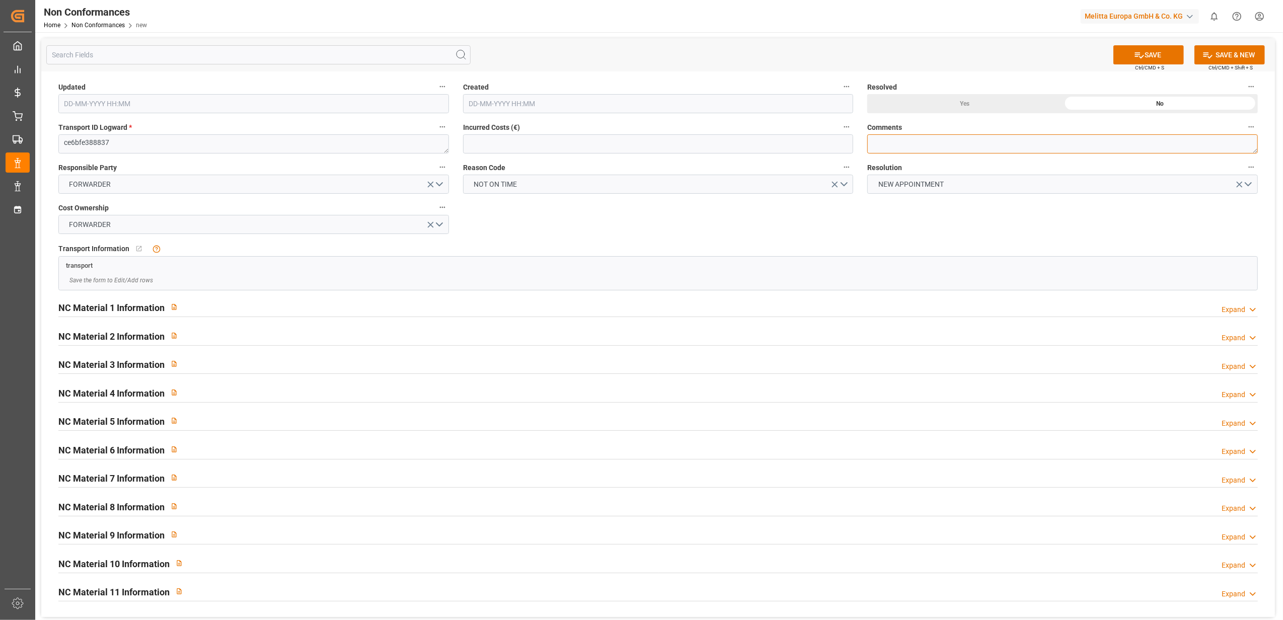
click at [933, 143] on textarea at bounding box center [1062, 143] width 391 height 19
type textarea "LITIGE 1086 BLS 20379338 20379339 20379340 20379341 Refusé au rdv du 6/10 arriv…"
click at [1161, 55] on button "SAVE" at bounding box center [1149, 54] width 70 height 19
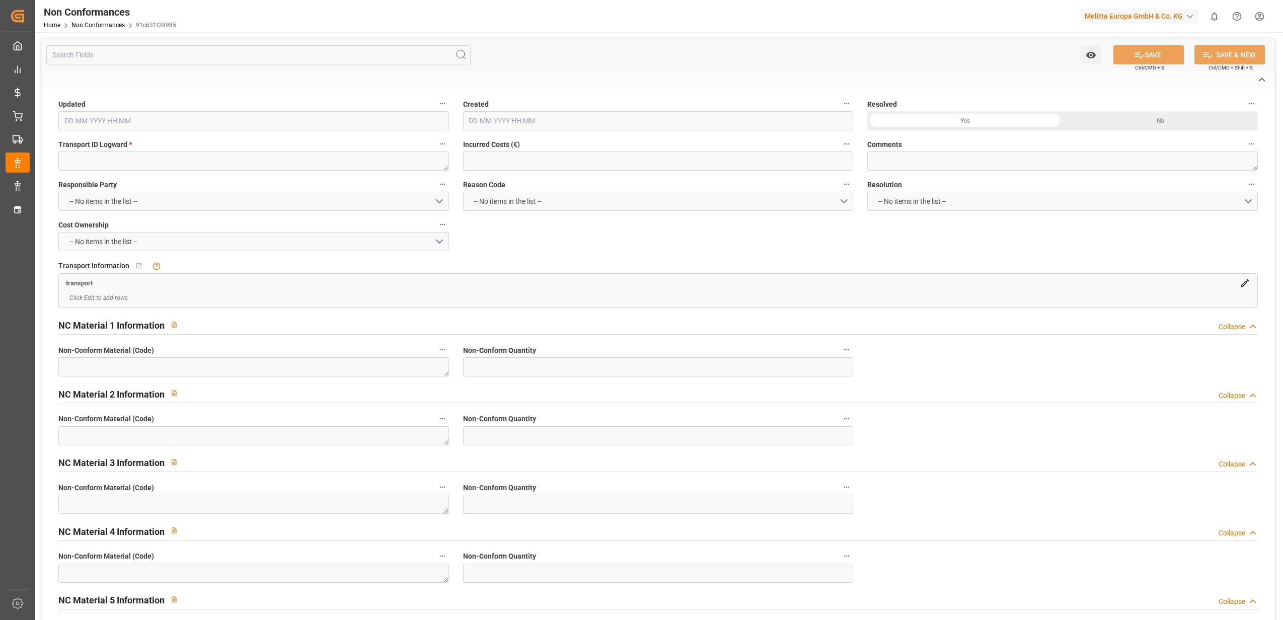
type textarea "ce6bfe388837"
type textarea "LITIGE 1086 BLS 20379338 20379339 20379340 20379341 Refusé au rdv du 6/10 arriv…"
type input "[DATE] 07:41"
type input "07-10-2025 07:41"
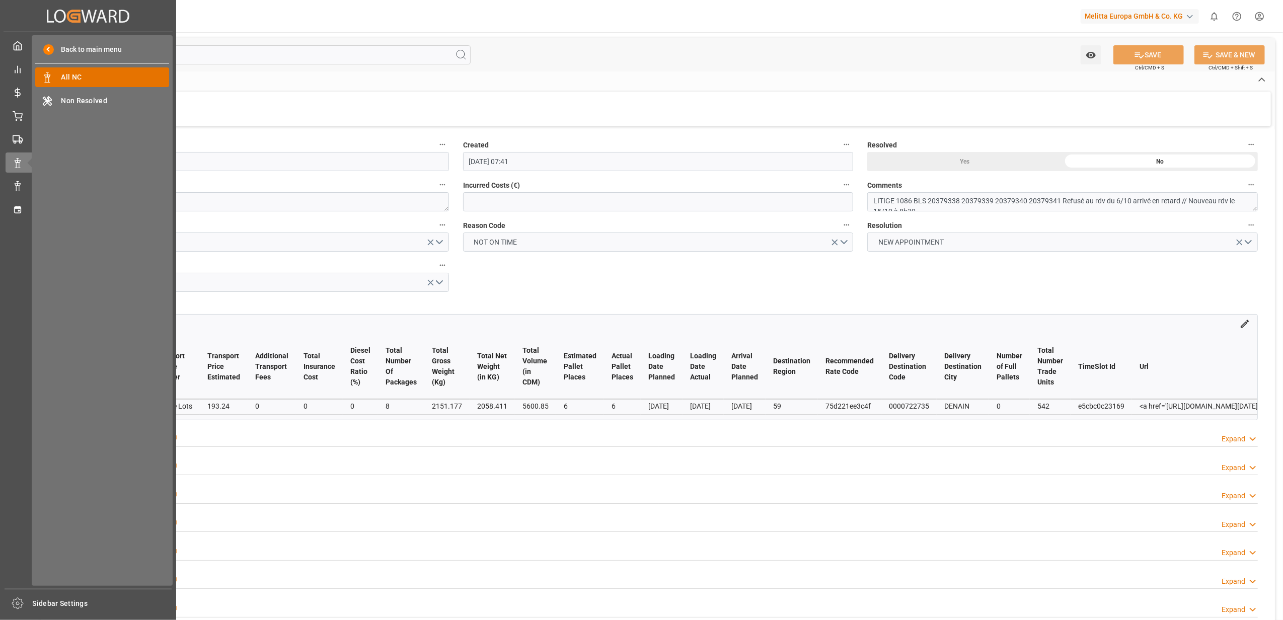
click at [127, 71] on div "All NC All NC" at bounding box center [102, 77] width 134 height 20
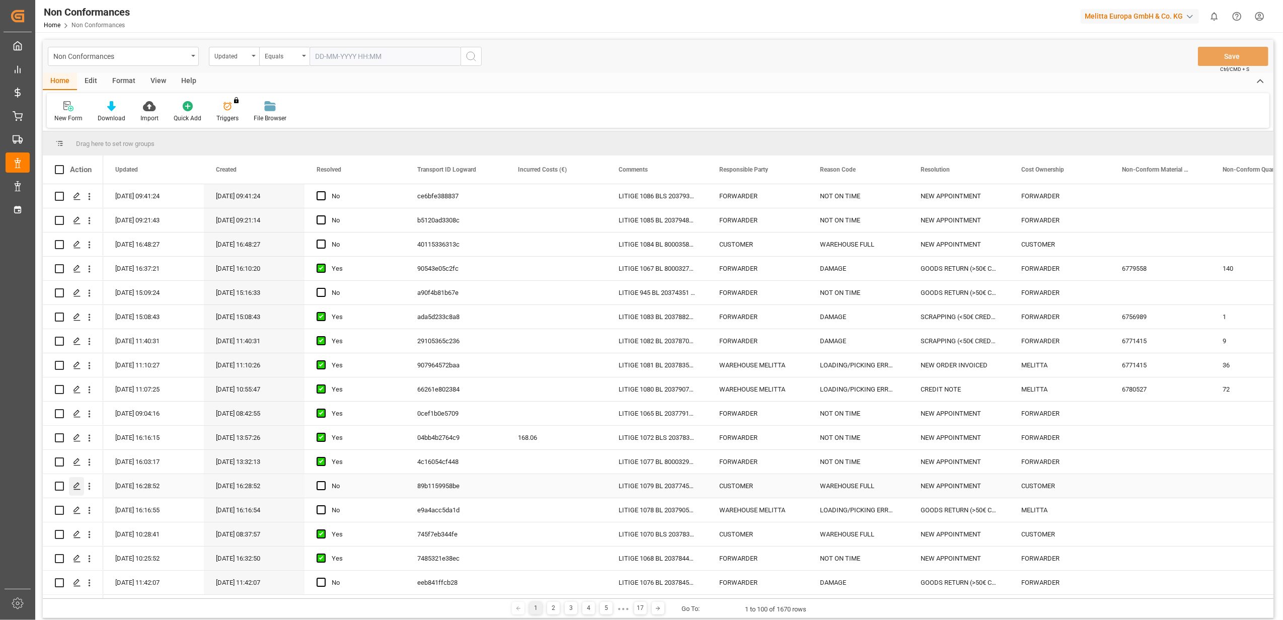
click at [77, 485] on icon "Press SPACE to select this row." at bounding box center [77, 486] width 8 height 8
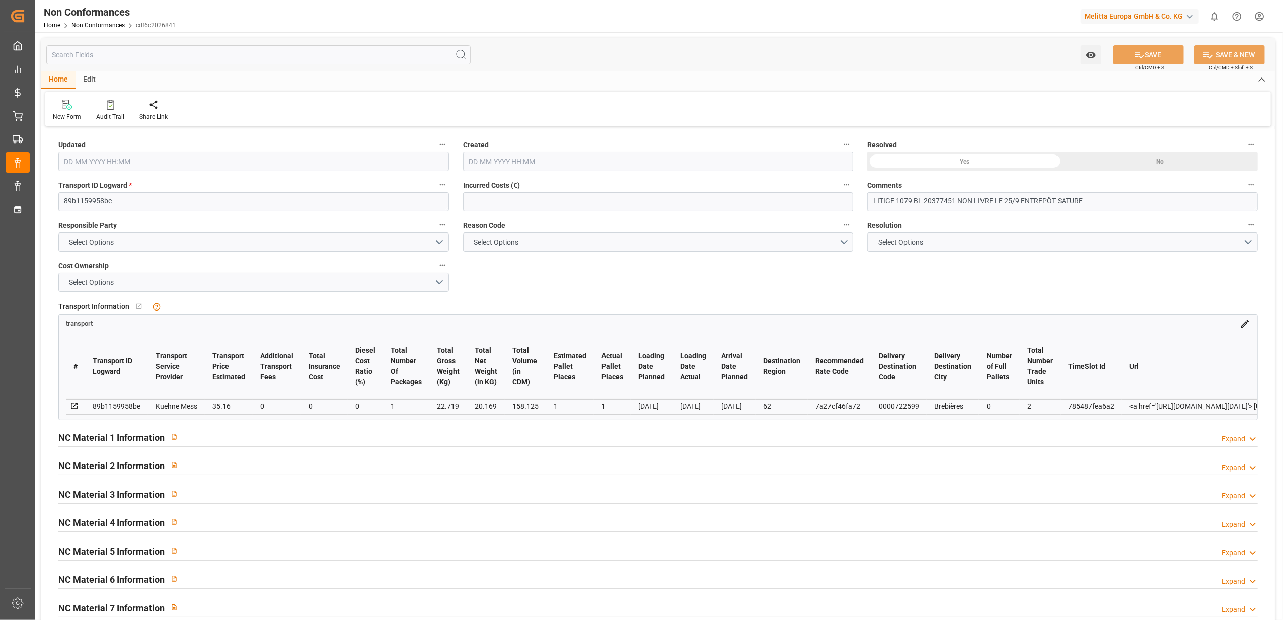
type input "30-09-2025 14:28"
click at [1169, 200] on textarea "LITIGE 1079 BL 20377451 NON LIVRE LE 25/9 ENTREPÖT SATURE" at bounding box center [1062, 201] width 391 height 19
type textarea "LITIGE 1079 BL 20377451 NON LIVRE LE 25/9 ENTREPÖT SATURE // En retour"
click at [1172, 53] on button "SAVE" at bounding box center [1149, 54] width 70 height 19
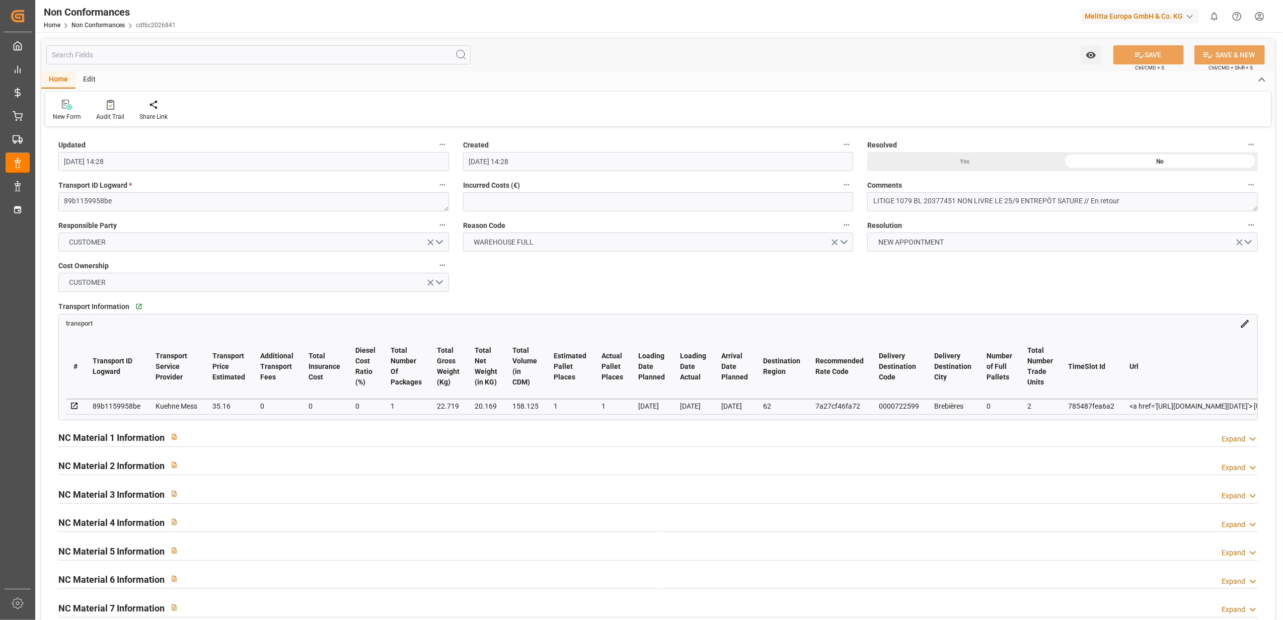
type input "07-10-2025 07:45"
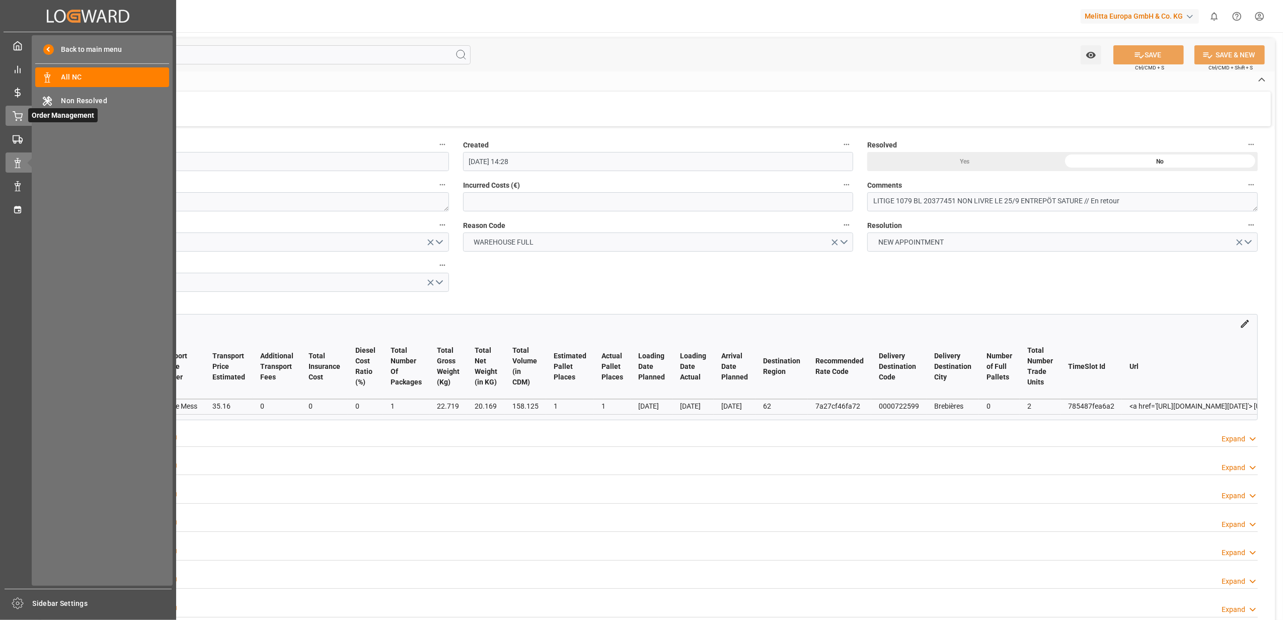
click at [23, 113] on div "Order Management Order Management" at bounding box center [88, 116] width 165 height 20
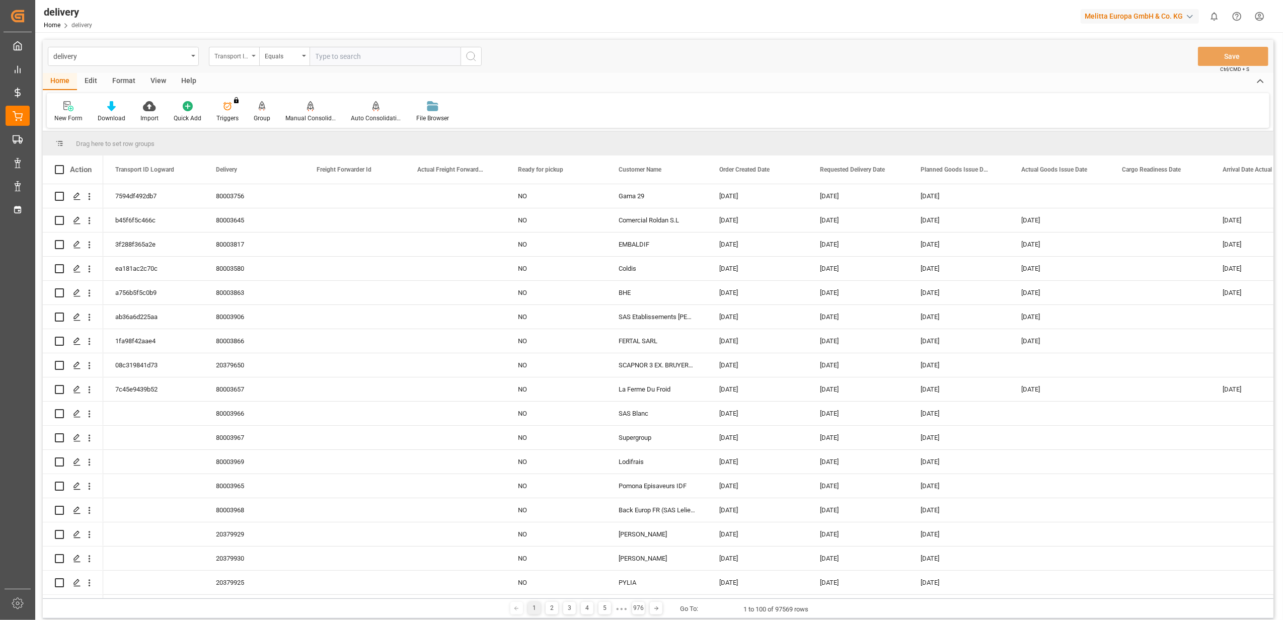
click at [249, 57] on div "Transport ID Logward" at bounding box center [234, 56] width 50 height 19
click at [267, 126] on div "Delivery" at bounding box center [284, 123] width 150 height 21
drag, startPoint x: 357, startPoint y: 54, endPoint x: 370, endPoint y: 53, distance: 12.1
click at [357, 53] on input "text" at bounding box center [385, 56] width 151 height 19
type input "20378636"
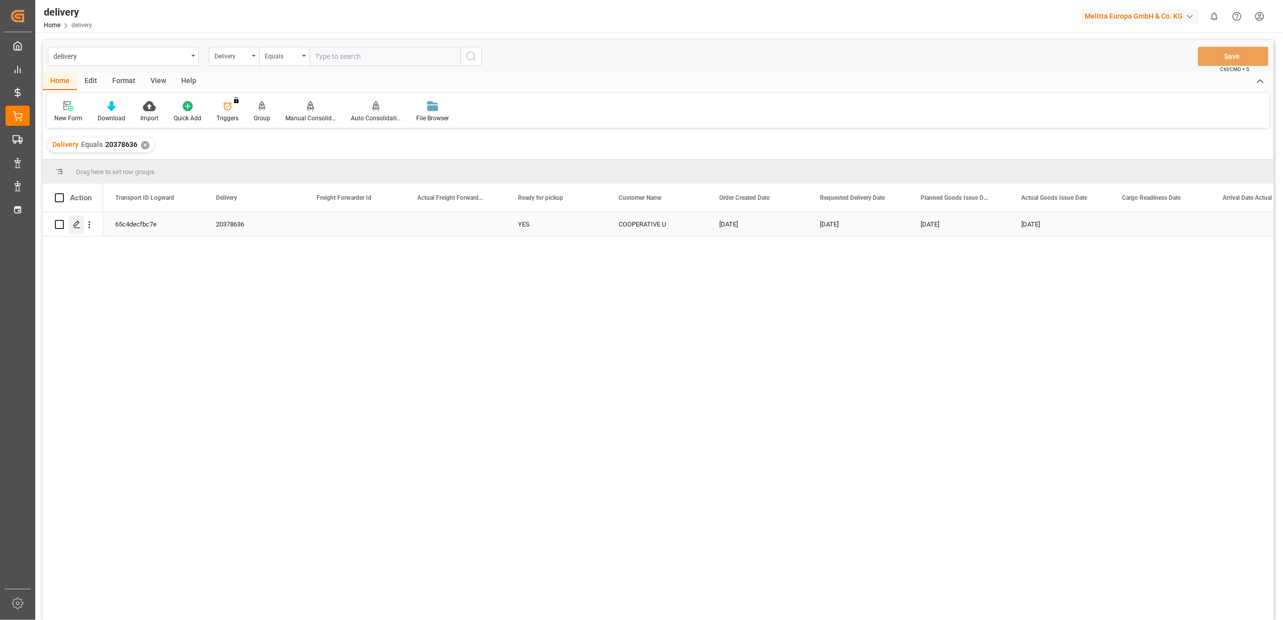
click at [73, 226] on icon "Press SPACE to select this row." at bounding box center [77, 224] width 8 height 8
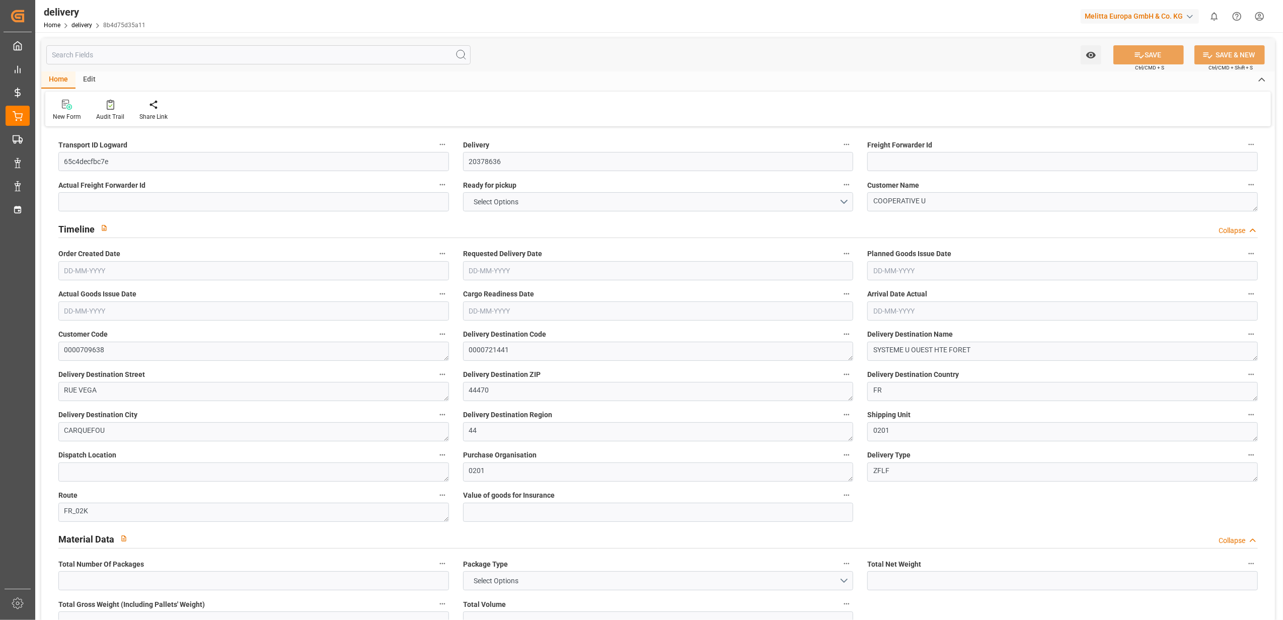
type input "31"
type input "2942.4"
type input "5120.36"
type input "19616"
type input "26"
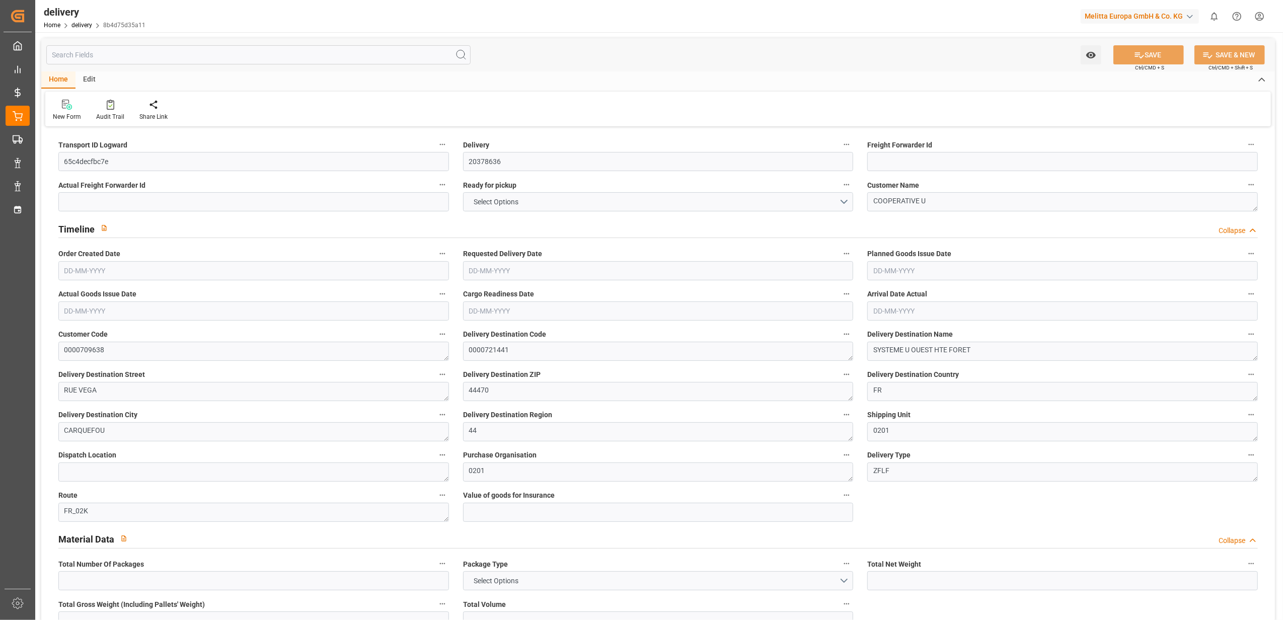
type input "31"
type input "30"
type input "16"
type input "0"
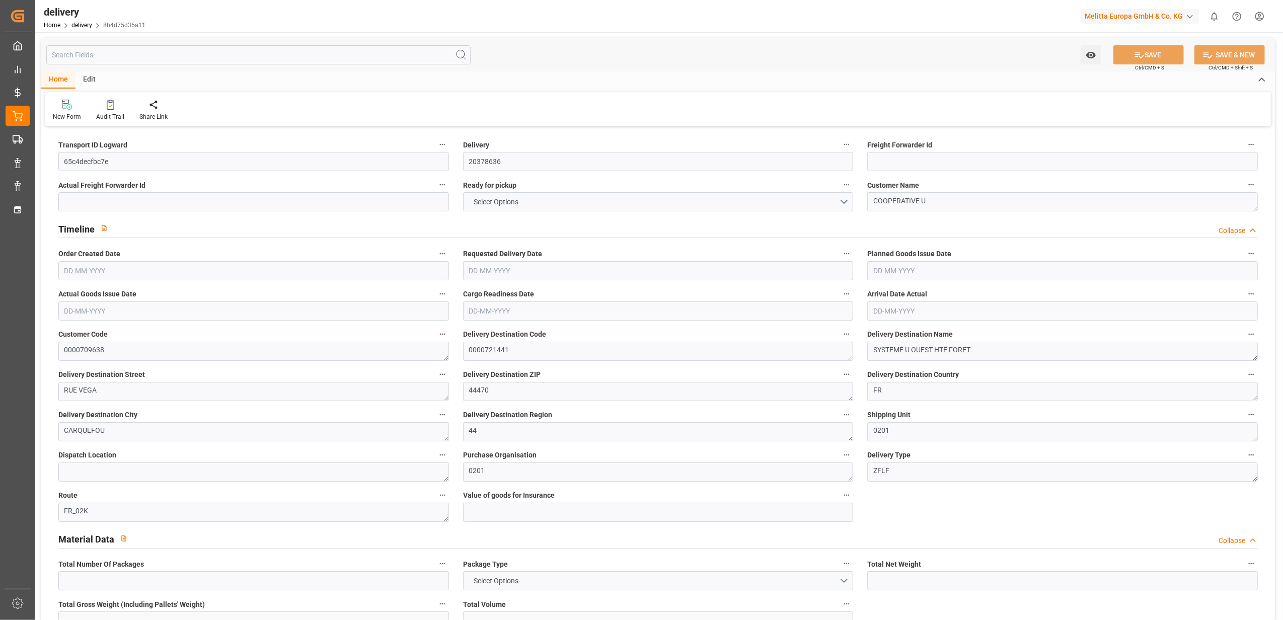
type input "0"
type input "416.4427"
type input "73.5"
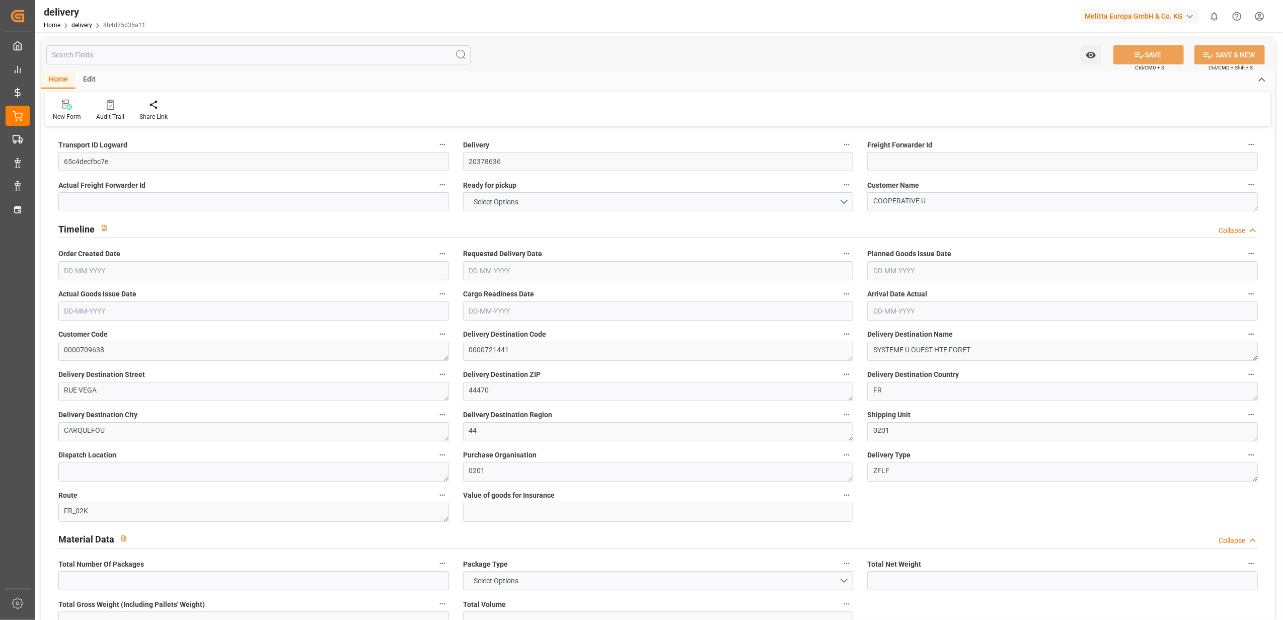
type input "9.36"
type input "1.5"
type input "1.3"
type input "0"
type input "46.5"
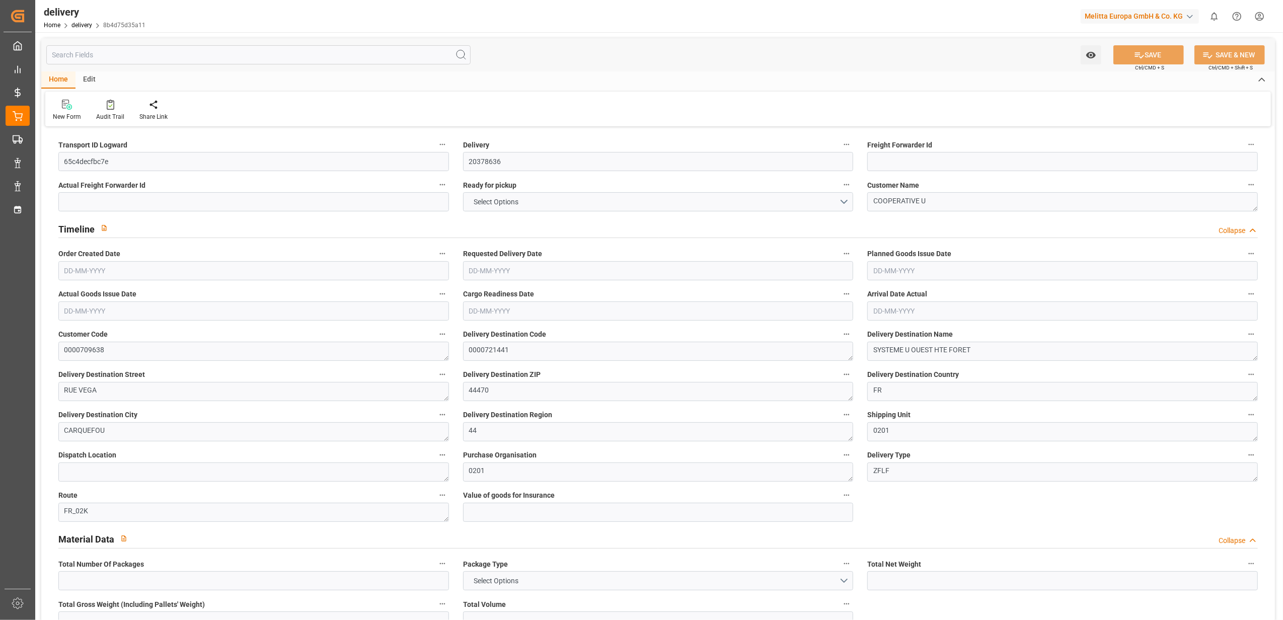
type input "4119.36"
type input "101"
type input "15355.1503"
type input "0.9846"
type input "0"
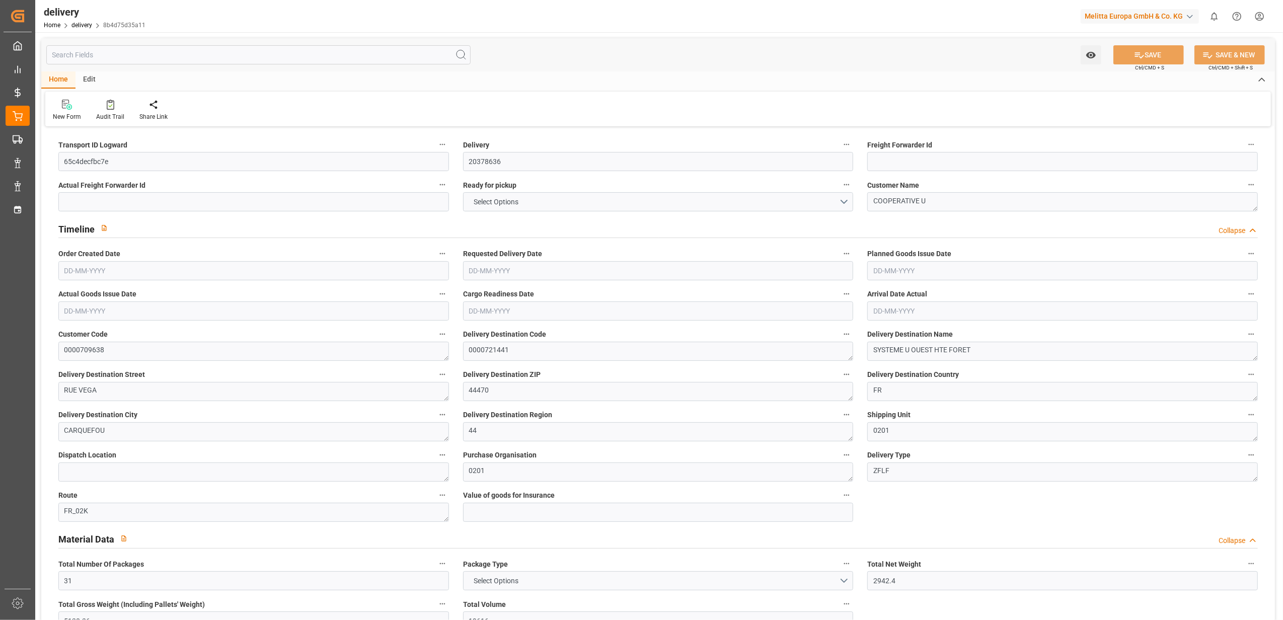
type input "[DATE]"
type input "29-09-2025"
type input "25-09-2025"
type input "[DATE]"
type input "18-09-2025 11:01"
